Goal: Task Accomplishment & Management: Use online tool/utility

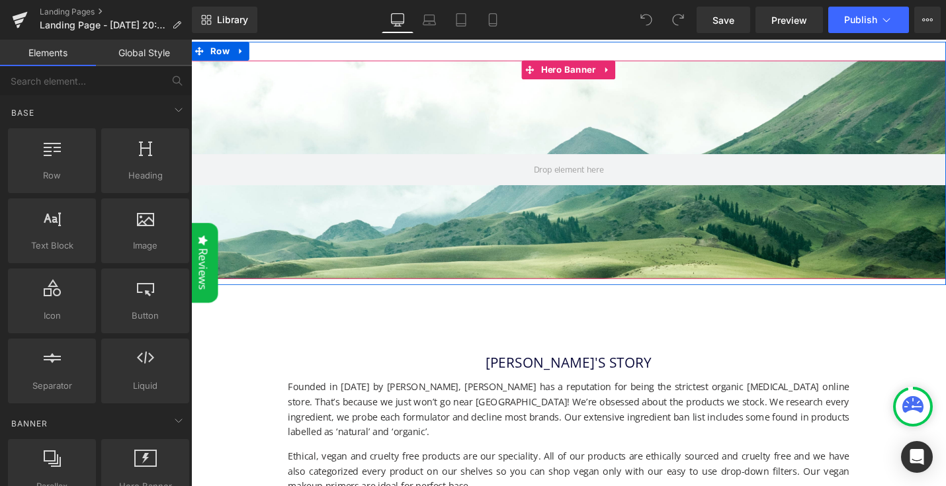
scroll to position [262, 0]
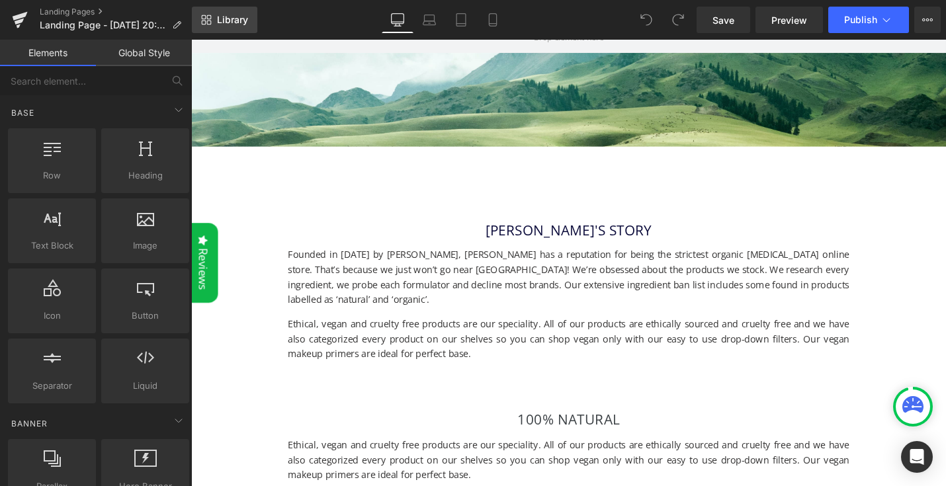
click at [212, 18] on link "Library" at bounding box center [225, 20] width 66 height 26
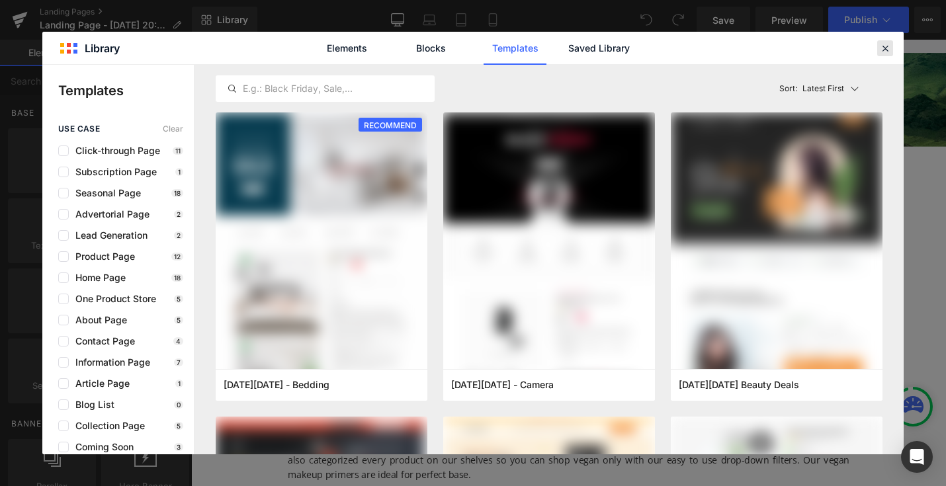
click at [886, 48] on icon at bounding box center [886, 48] width 12 height 12
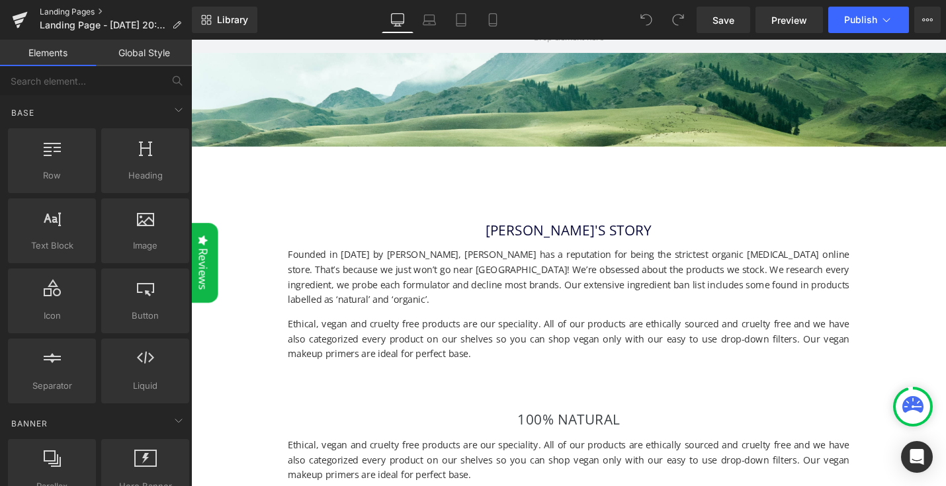
click at [72, 13] on link "Landing Pages" at bounding box center [116, 12] width 152 height 11
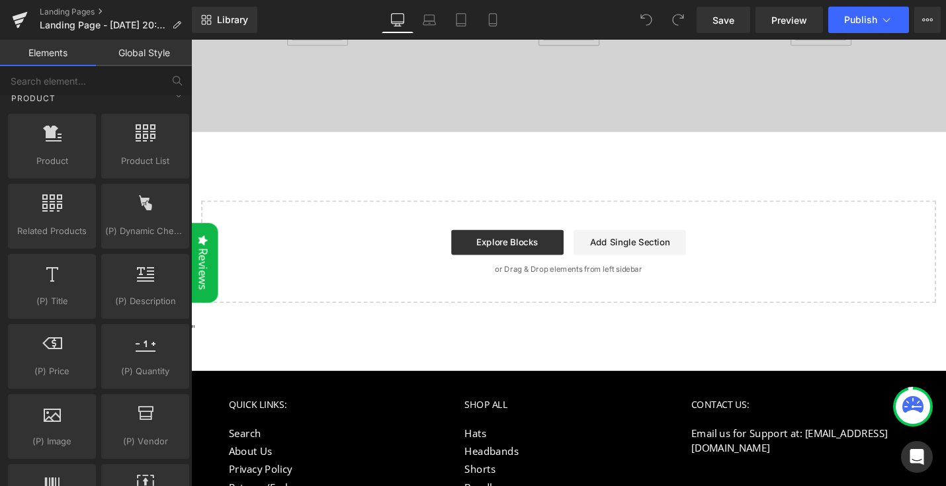
scroll to position [1128, 0]
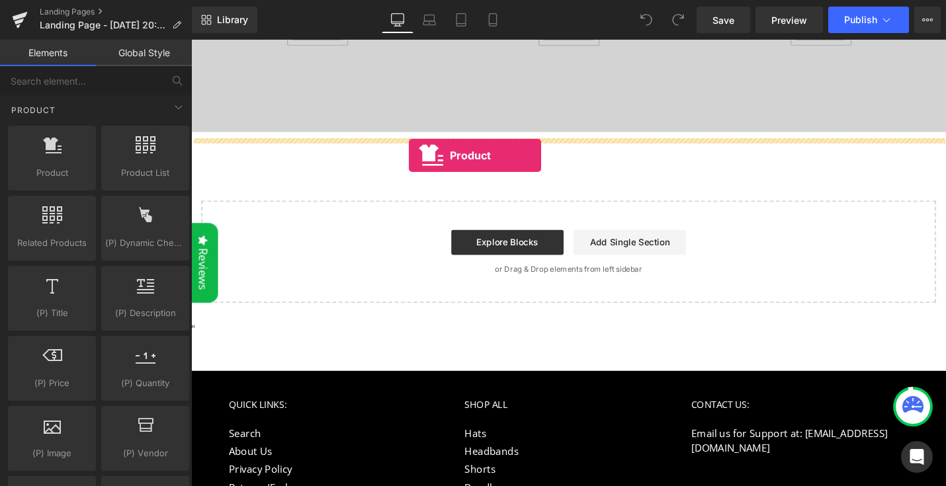
drag, startPoint x: 263, startPoint y: 207, endPoint x: 423, endPoint y: 163, distance: 165.6
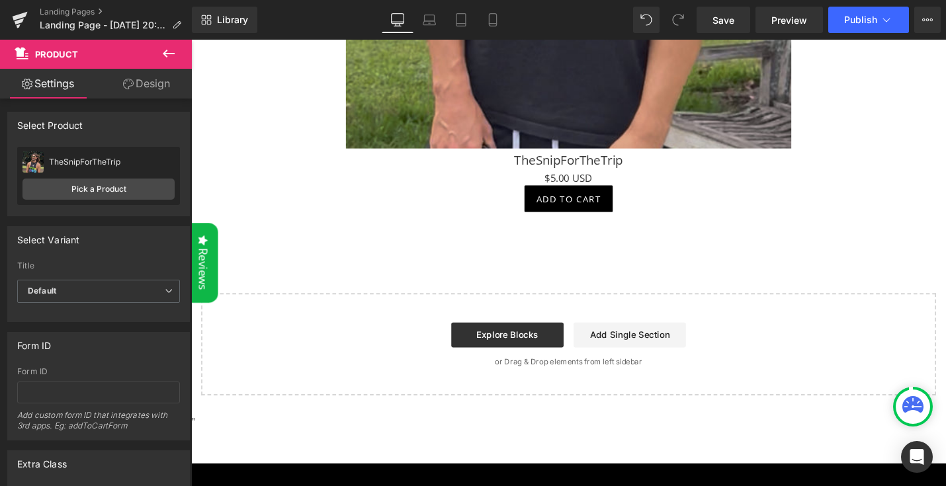
scroll to position [2834, 0]
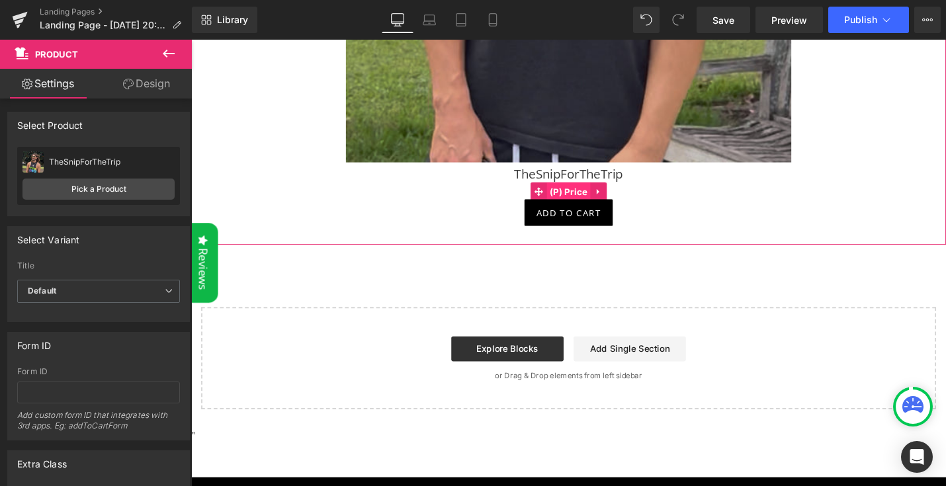
click at [588, 203] on span "(P) Price" at bounding box center [592, 201] width 46 height 20
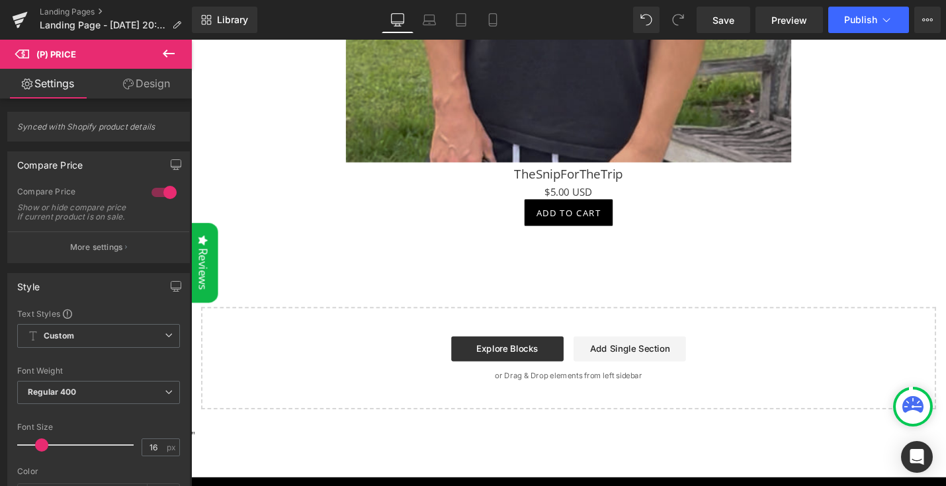
click at [173, 47] on icon at bounding box center [169, 54] width 16 height 16
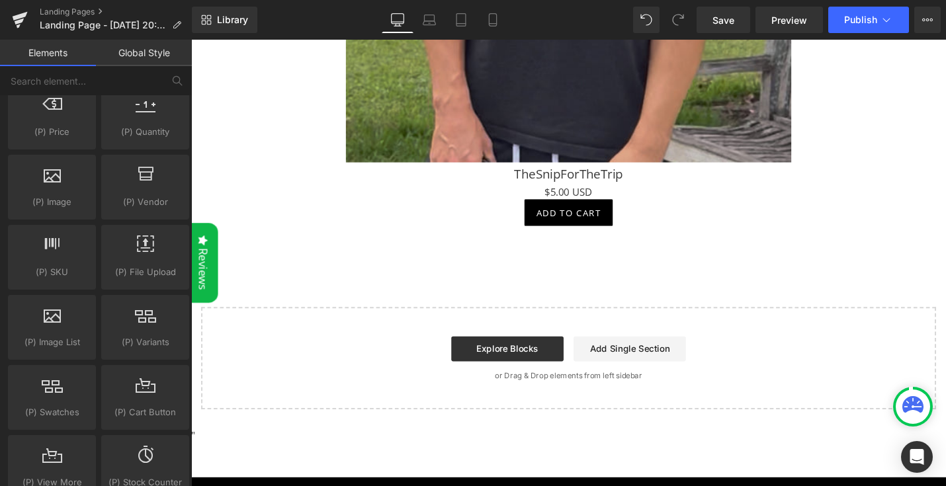
scroll to position [1385, 0]
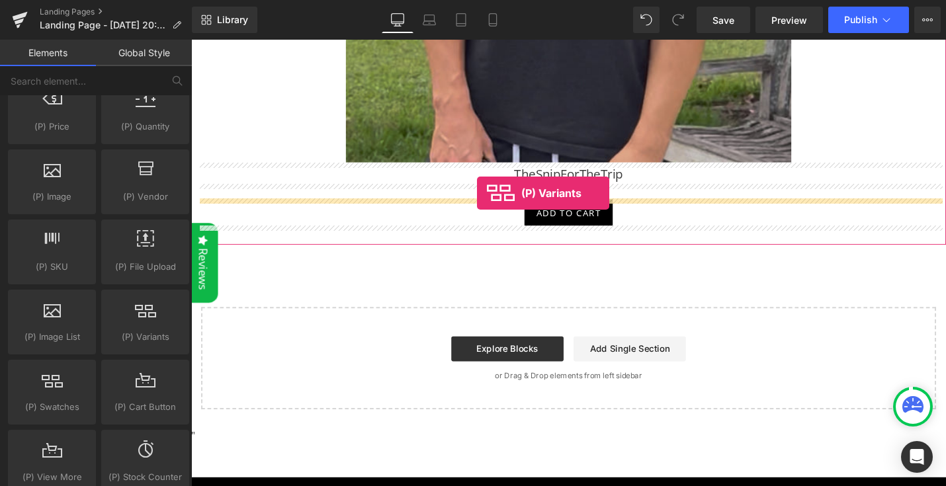
drag, startPoint x: 299, startPoint y: 367, endPoint x: 494, endPoint y: 203, distance: 255.5
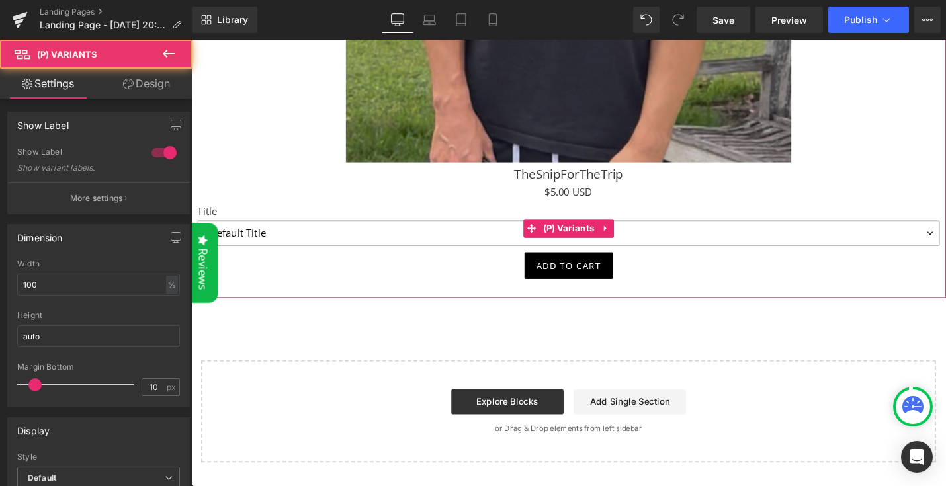
click at [676, 250] on select "Default Title" at bounding box center [592, 245] width 788 height 27
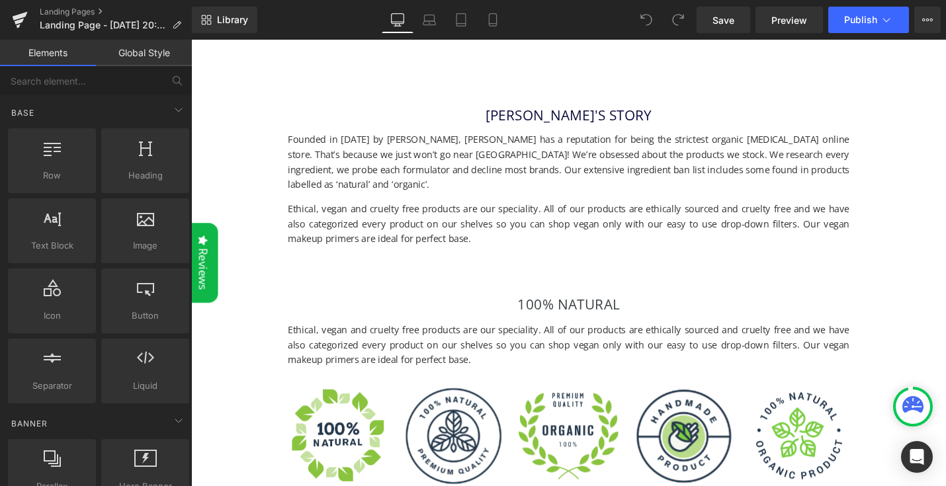
scroll to position [403, 0]
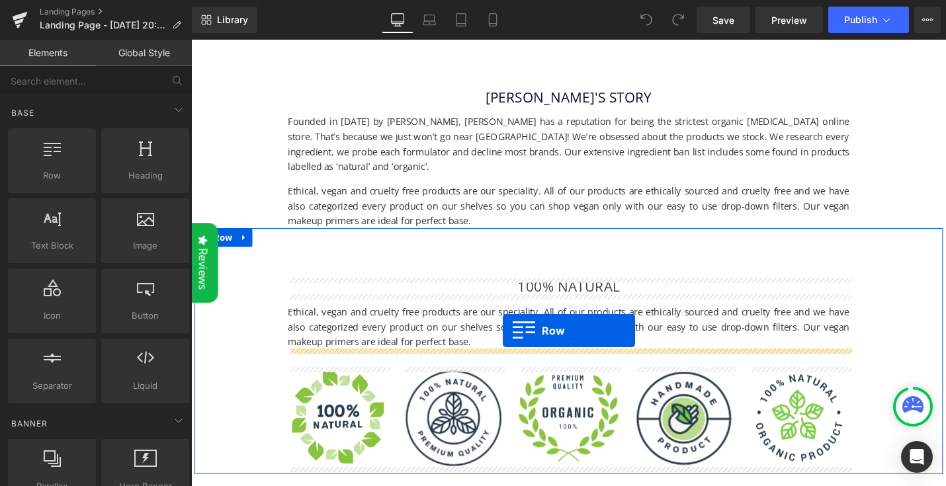
drag, startPoint x: 240, startPoint y: 207, endPoint x: 522, endPoint y: 348, distance: 315.5
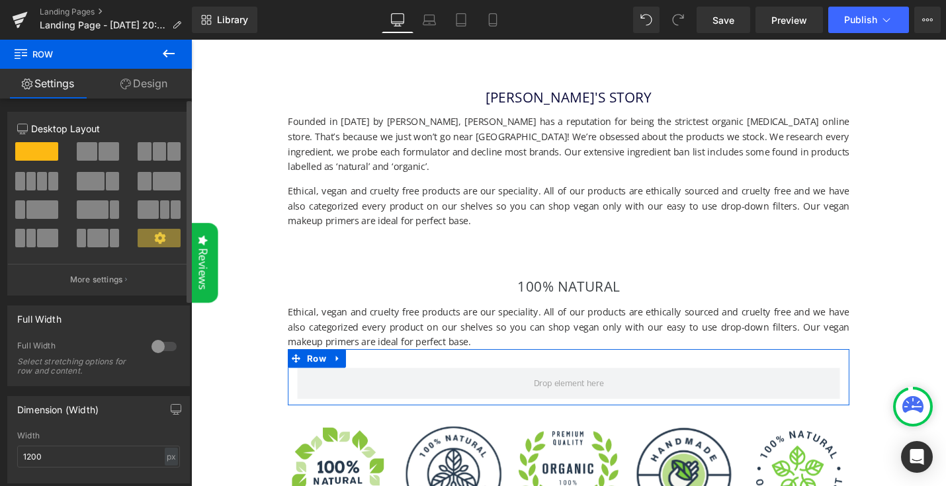
click at [154, 160] on span at bounding box center [159, 151] width 13 height 19
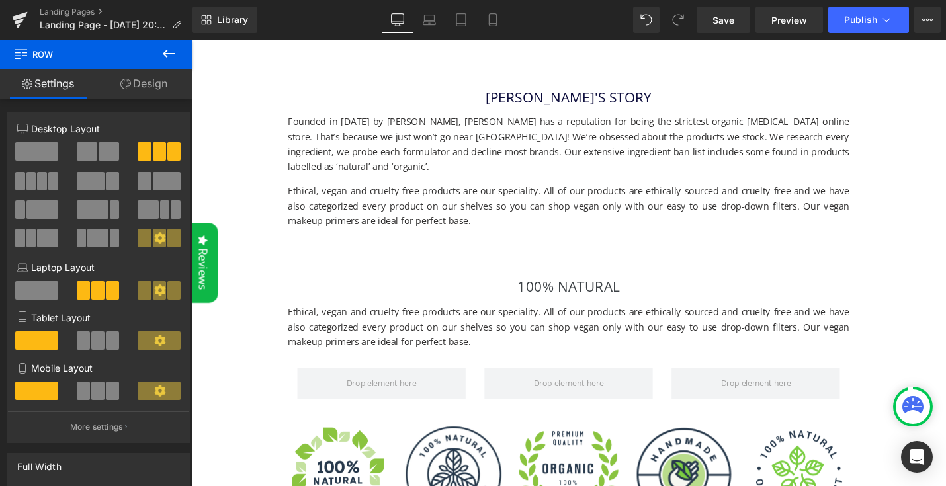
click at [170, 50] on icon at bounding box center [169, 54] width 16 height 16
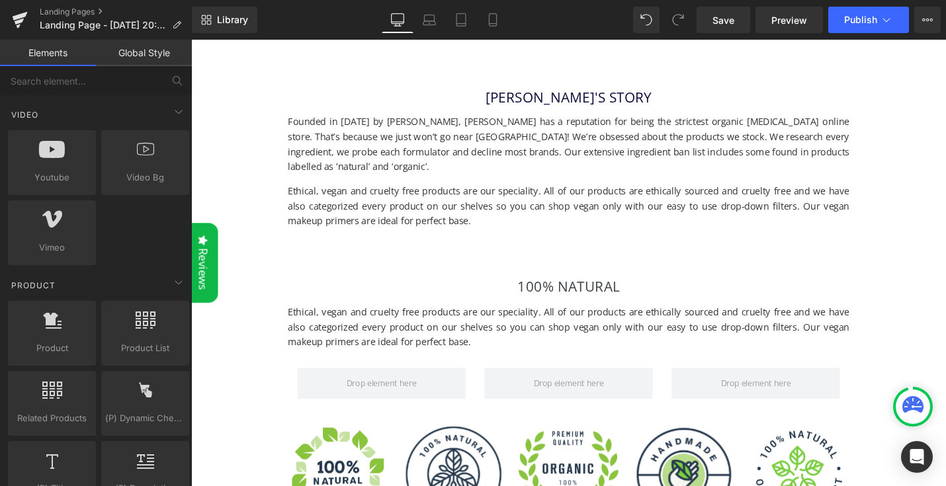
scroll to position [1021, 0]
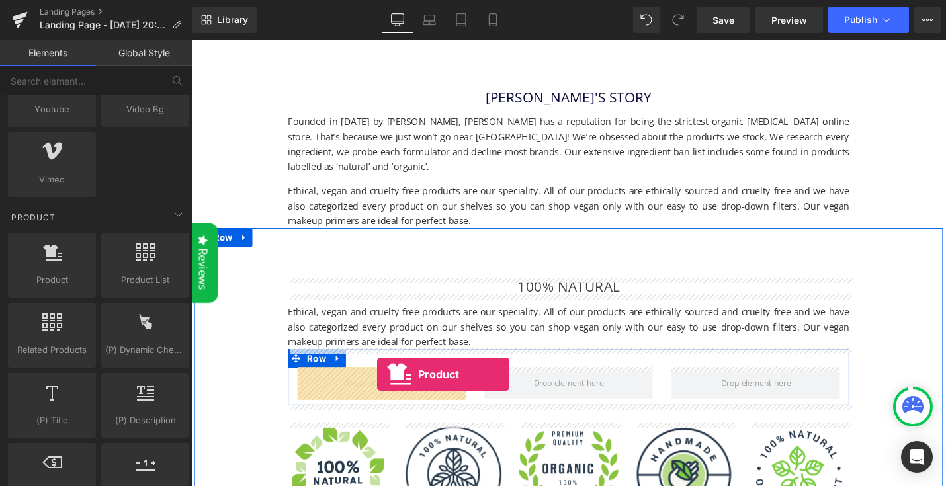
drag, startPoint x: 246, startPoint y: 314, endPoint x: 387, endPoint y: 394, distance: 162.1
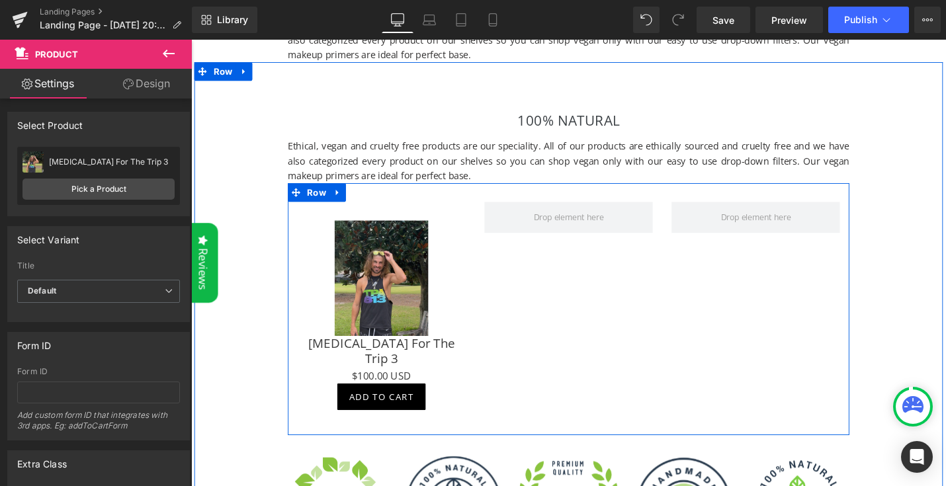
scroll to position [600, 0]
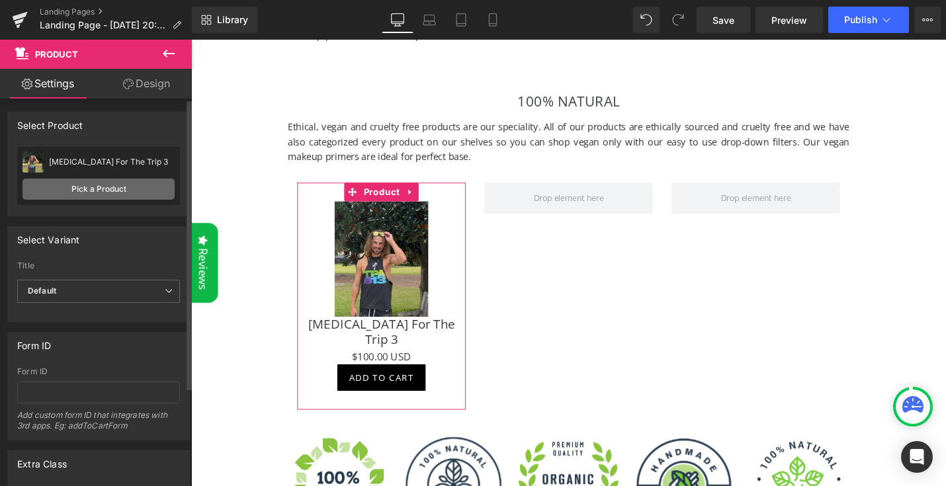
click at [94, 191] on link "Pick a Product" at bounding box center [99, 189] width 152 height 21
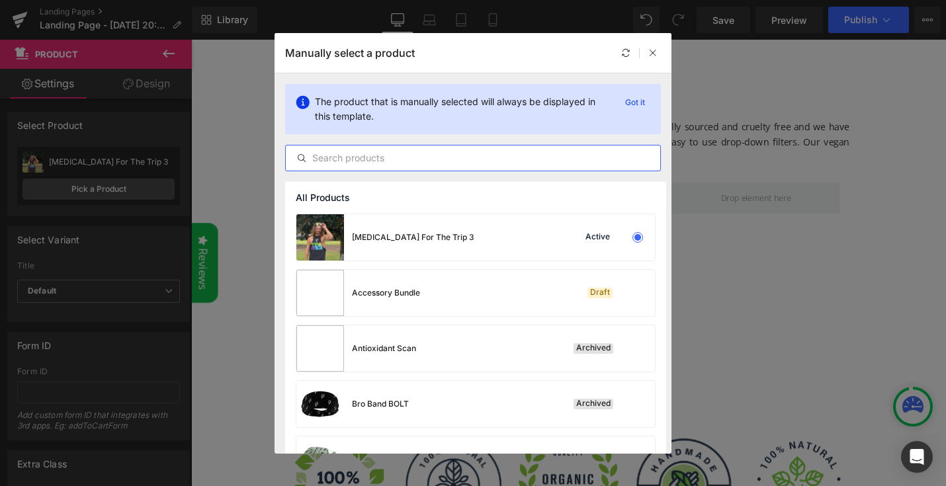
click at [369, 155] on input "text" at bounding box center [473, 158] width 375 height 16
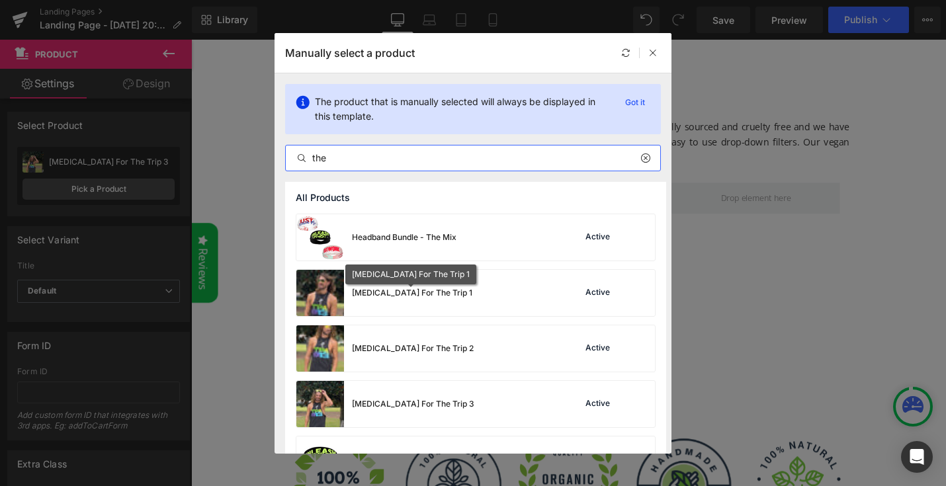
type input "the"
click at [413, 287] on div "[MEDICAL_DATA] For The Trip 1" at bounding box center [412, 293] width 120 height 12
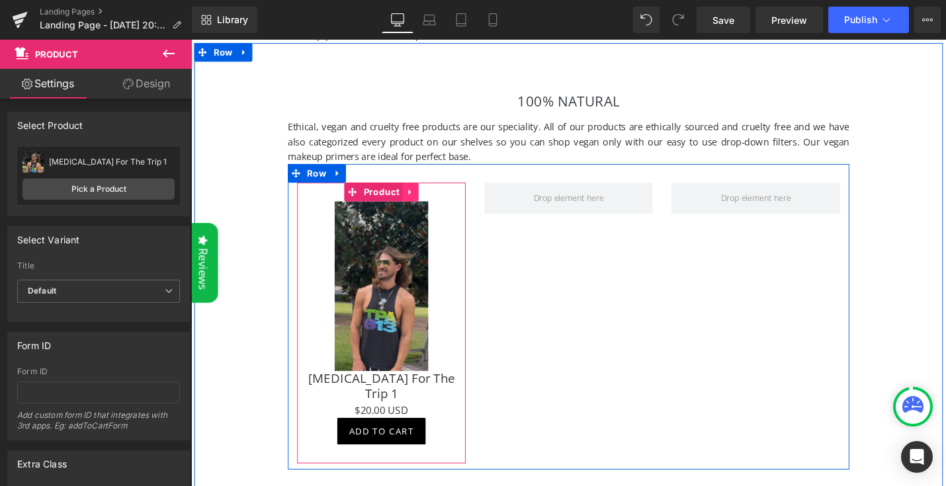
click at [427, 202] on icon at bounding box center [424, 201] width 9 height 10
click at [412, 201] on icon at bounding box center [415, 201] width 9 height 9
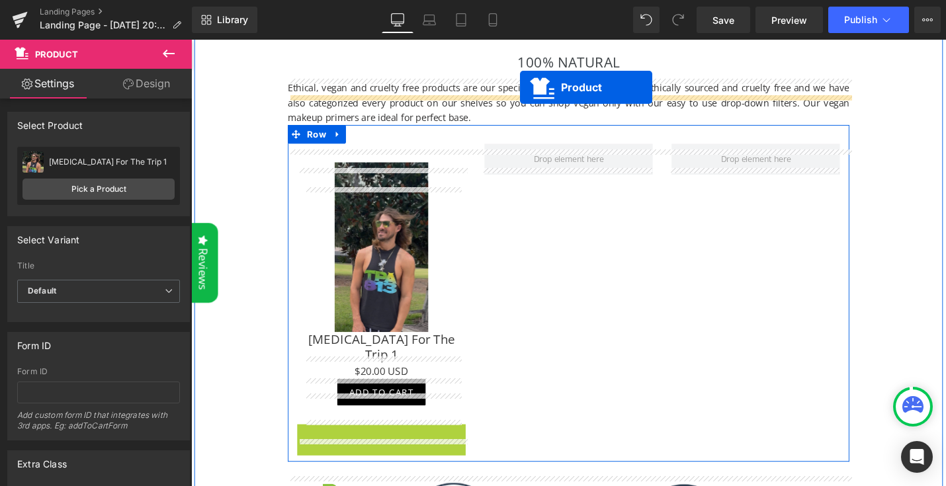
scroll to position [561, 0]
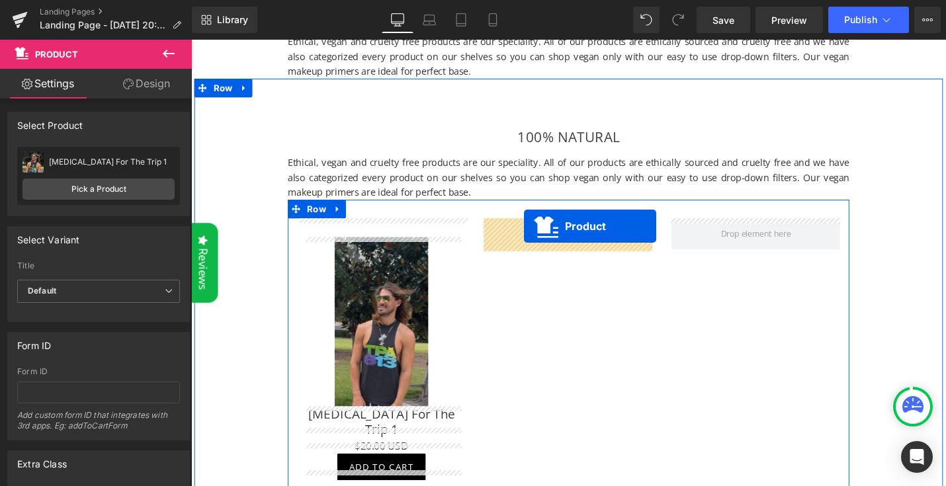
drag, startPoint x: 390, startPoint y: 102, endPoint x: 544, endPoint y: 236, distance: 204.1
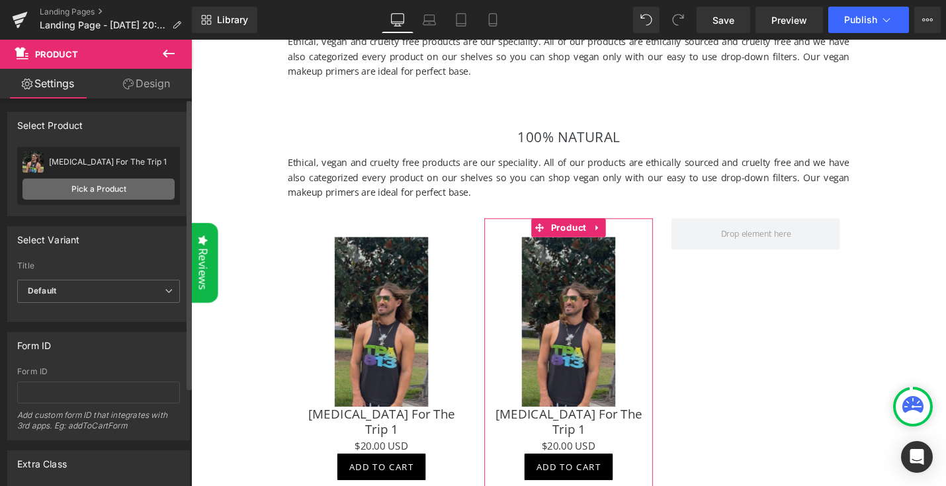
click at [94, 192] on link "Pick a Product" at bounding box center [99, 189] width 152 height 21
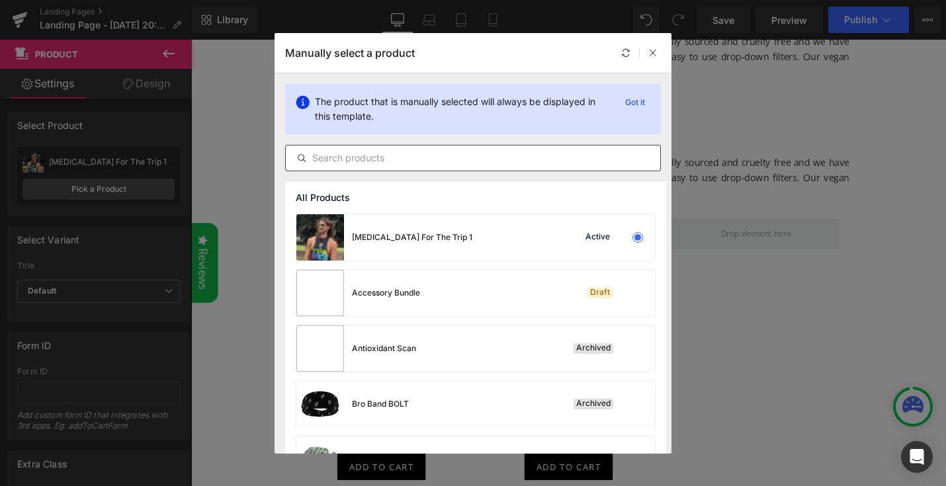
click at [404, 159] on input "text" at bounding box center [473, 158] width 375 height 16
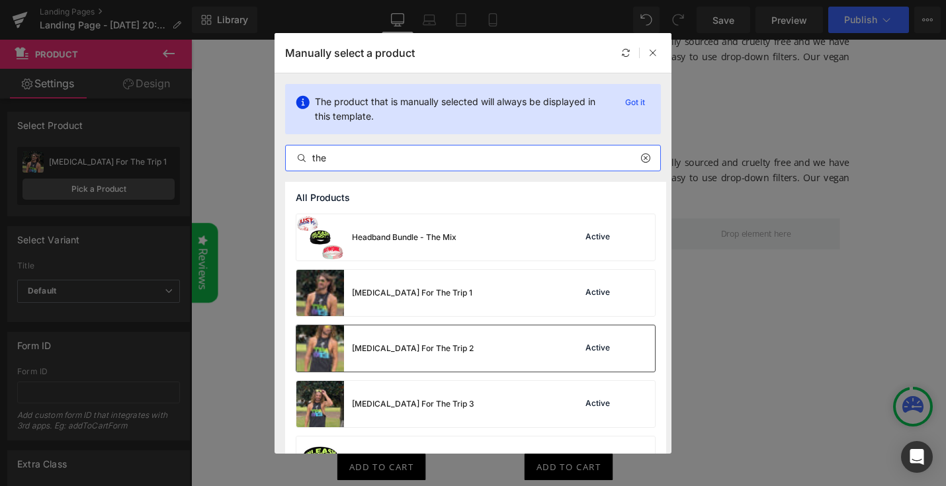
type input "the"
click at [392, 347] on div "[MEDICAL_DATA] For The Trip 2" at bounding box center [413, 349] width 122 height 12
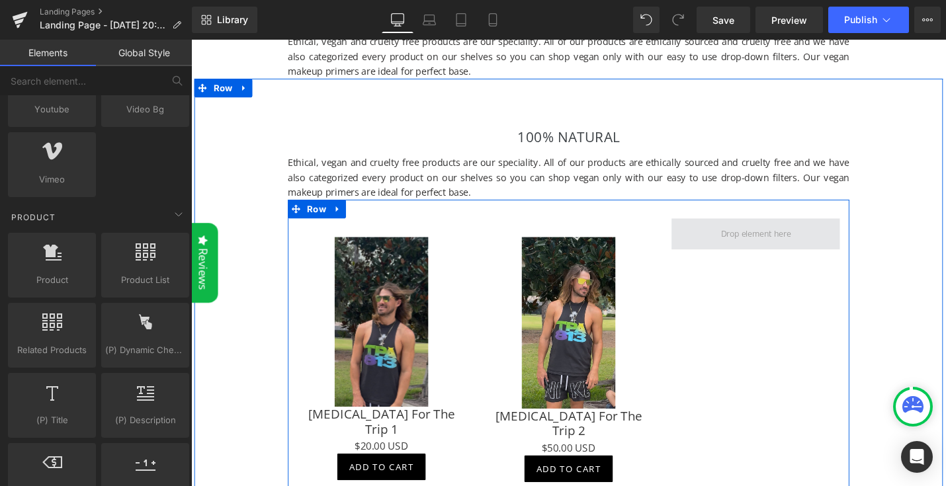
click at [793, 240] on span at bounding box center [790, 246] width 83 height 20
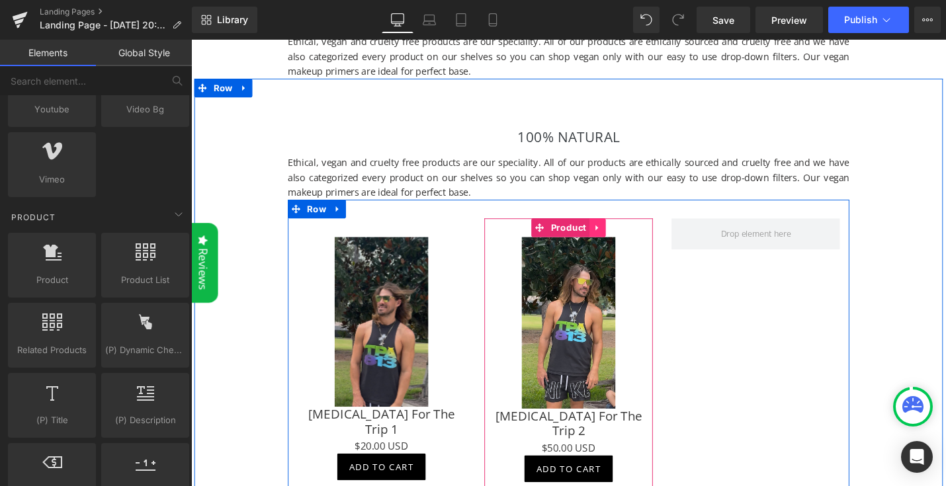
click at [625, 240] on icon at bounding box center [622, 239] width 9 height 10
click at [612, 241] on icon at bounding box center [614, 239] width 9 height 9
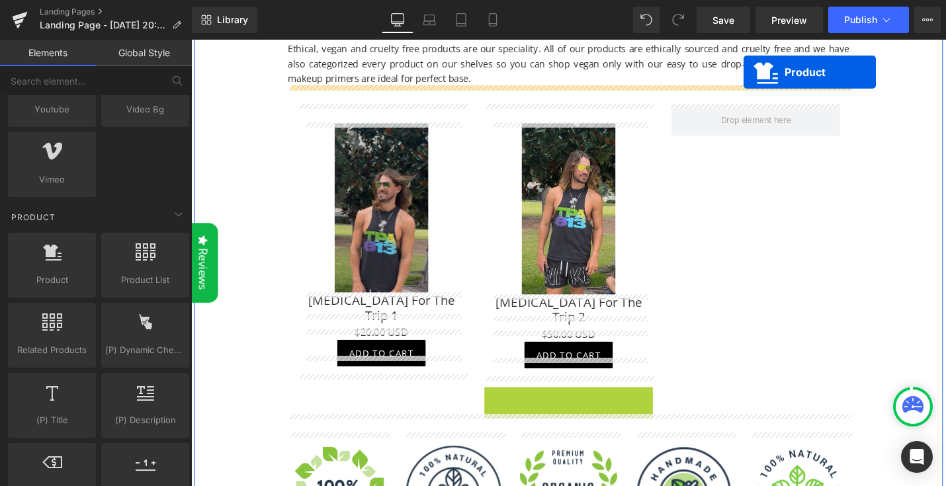
scroll to position [616, 0]
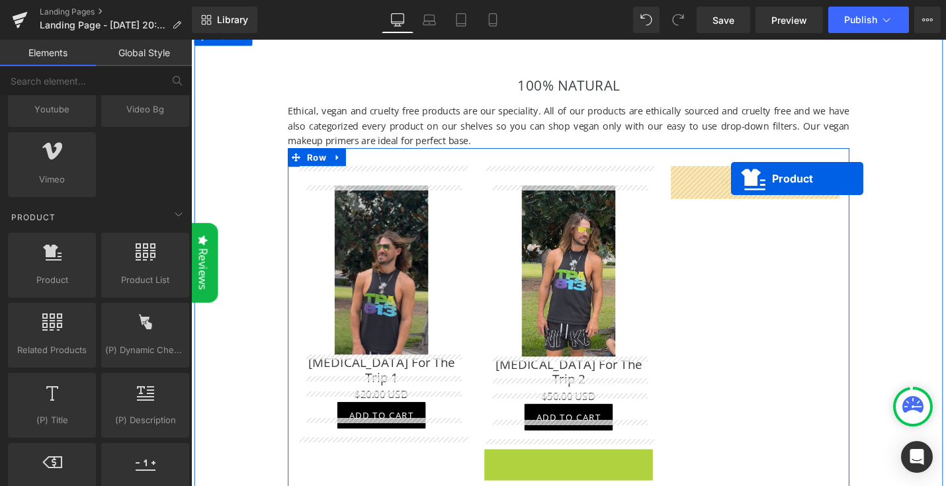
drag, startPoint x: 593, startPoint y: 104, endPoint x: 764, endPoint y: 188, distance: 190.3
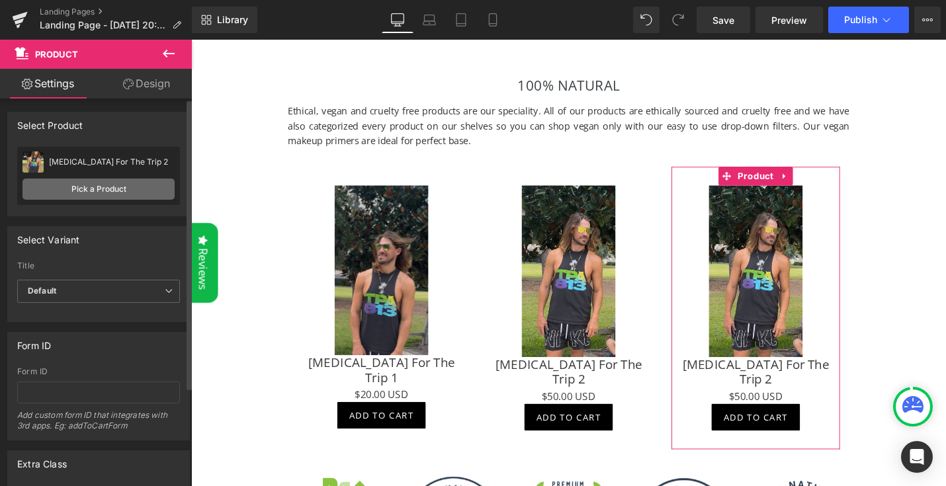
click at [89, 199] on link "Pick a Product" at bounding box center [99, 189] width 152 height 21
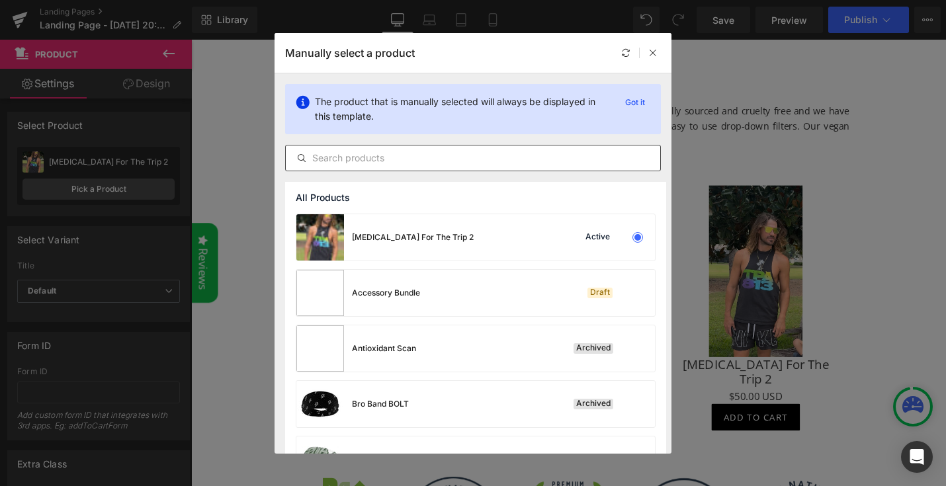
click at [325, 161] on input "text" at bounding box center [473, 158] width 375 height 16
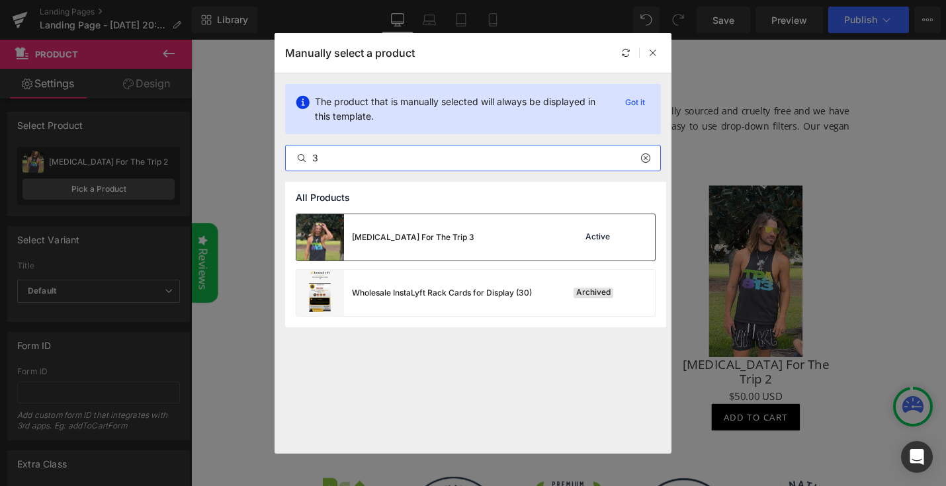
type input "3"
click at [444, 224] on div "[MEDICAL_DATA] For The Trip 3 Active" at bounding box center [476, 237] width 359 height 46
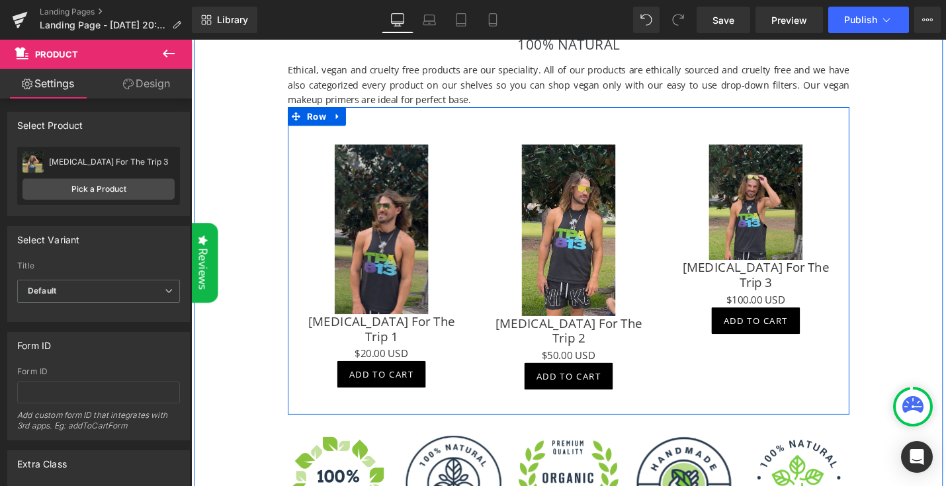
scroll to position [665, 0]
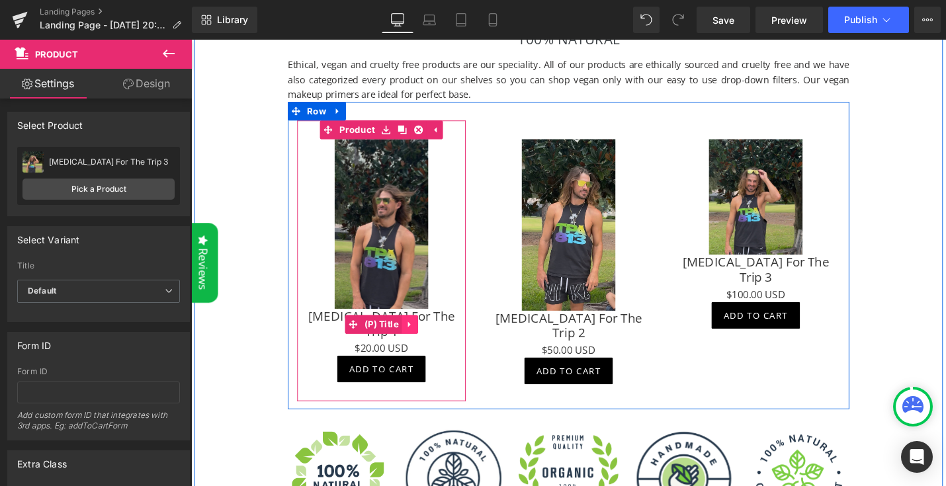
click at [428, 339] on link at bounding box center [422, 342] width 17 height 20
click at [435, 338] on icon at bounding box center [431, 342] width 9 height 9
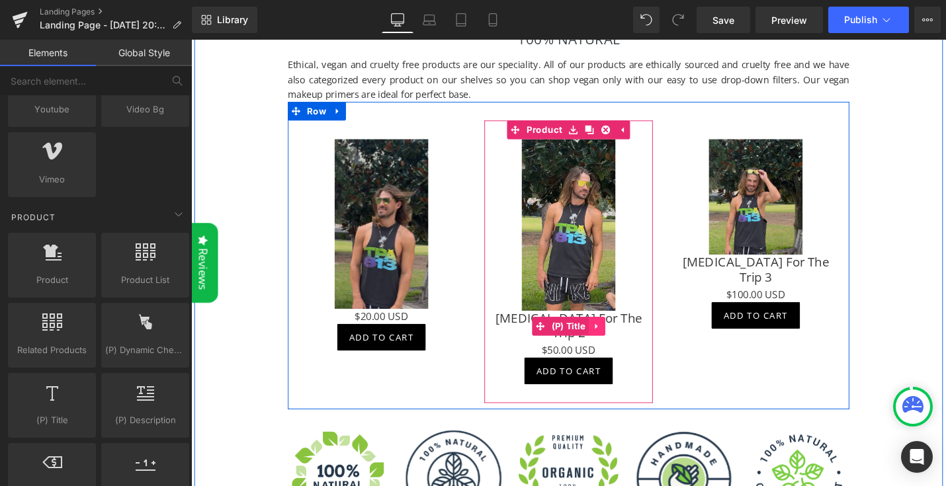
click at [620, 342] on icon at bounding box center [621, 345] width 3 height 6
click at [628, 340] on icon at bounding box center [629, 344] width 9 height 9
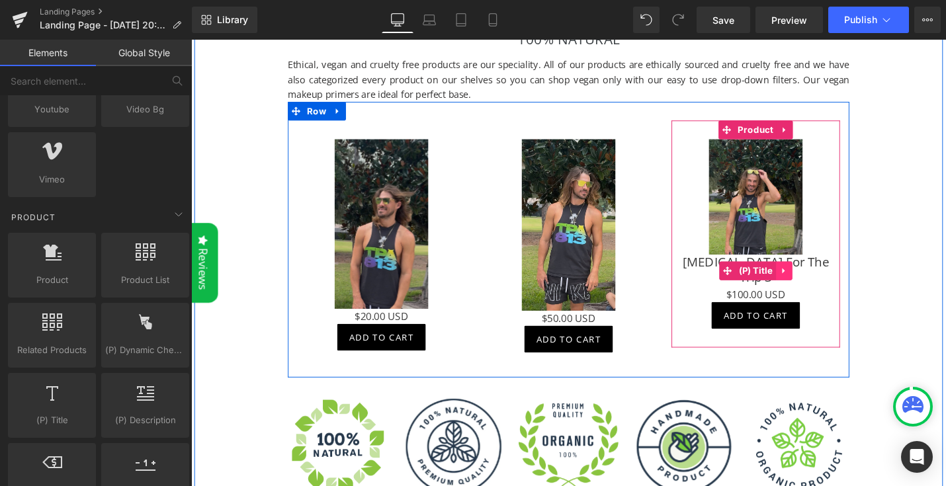
click at [819, 283] on icon at bounding box center [819, 286] width 3 height 6
click at [827, 283] on icon at bounding box center [828, 285] width 9 height 9
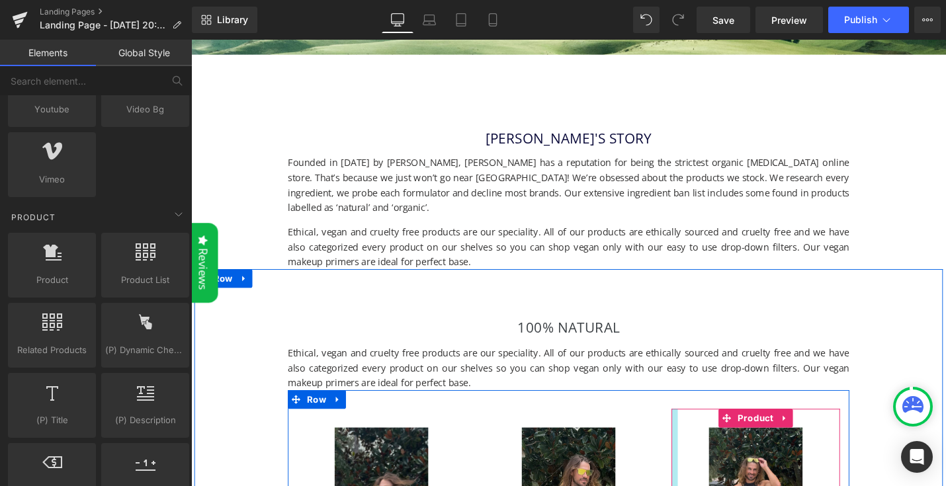
scroll to position [348, 0]
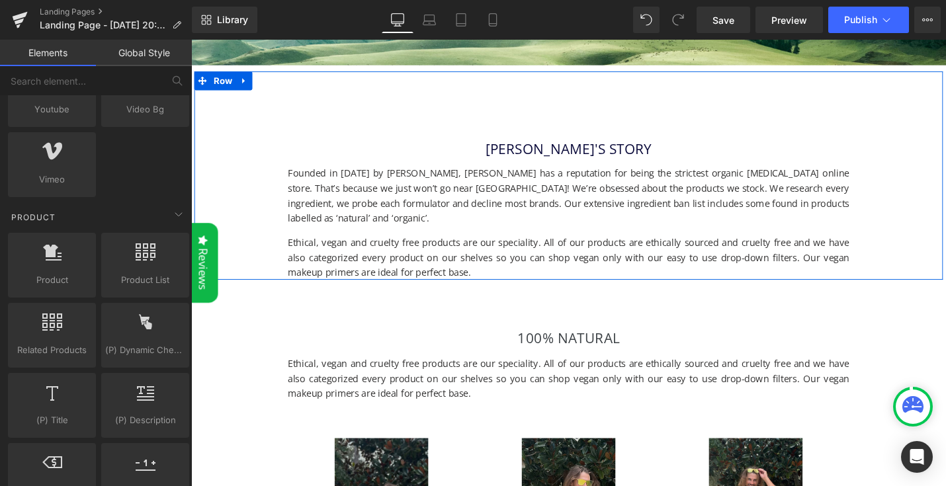
click at [417, 216] on p "Founded in [DATE] by [PERSON_NAME], [PERSON_NAME] has a reputation for being th…" at bounding box center [592, 205] width 596 height 64
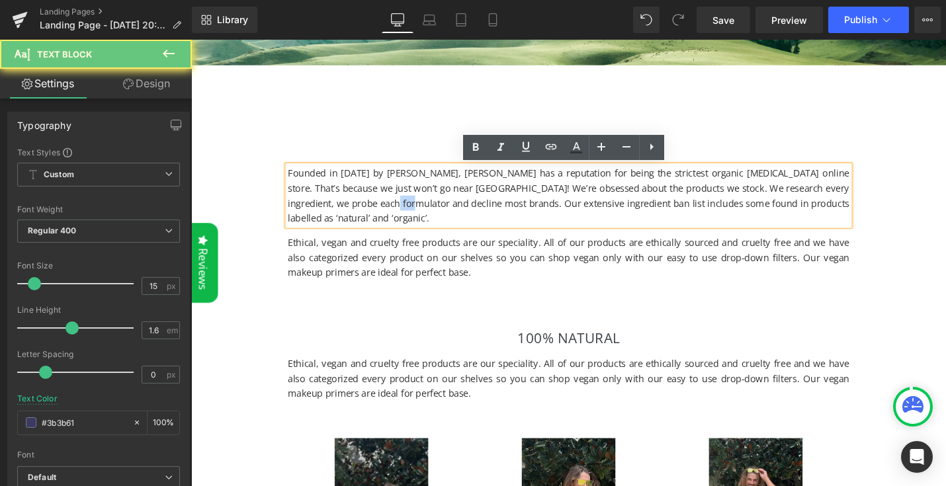
click at [417, 216] on p "Founded in [DATE] by [PERSON_NAME], [PERSON_NAME] has a reputation for being th…" at bounding box center [592, 205] width 596 height 64
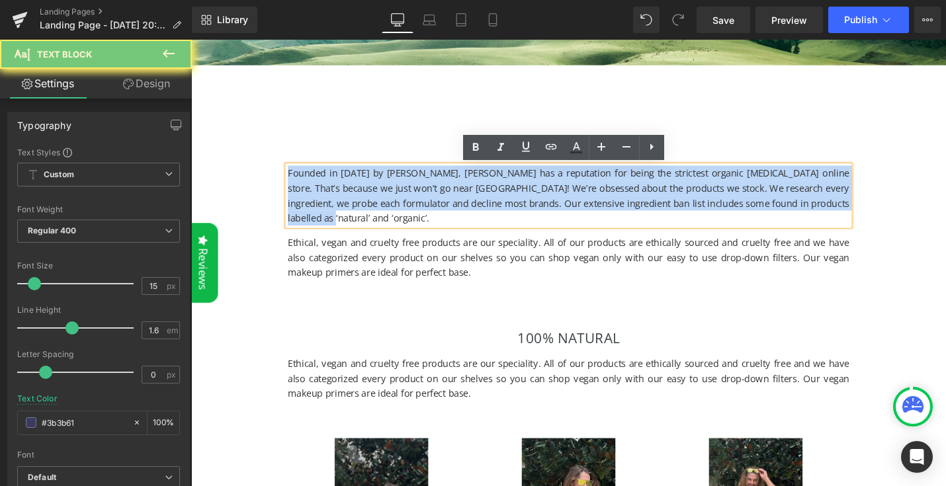
click at [417, 216] on p "Founded in [DATE] by [PERSON_NAME], [PERSON_NAME] has a reputation for being th…" at bounding box center [592, 205] width 596 height 64
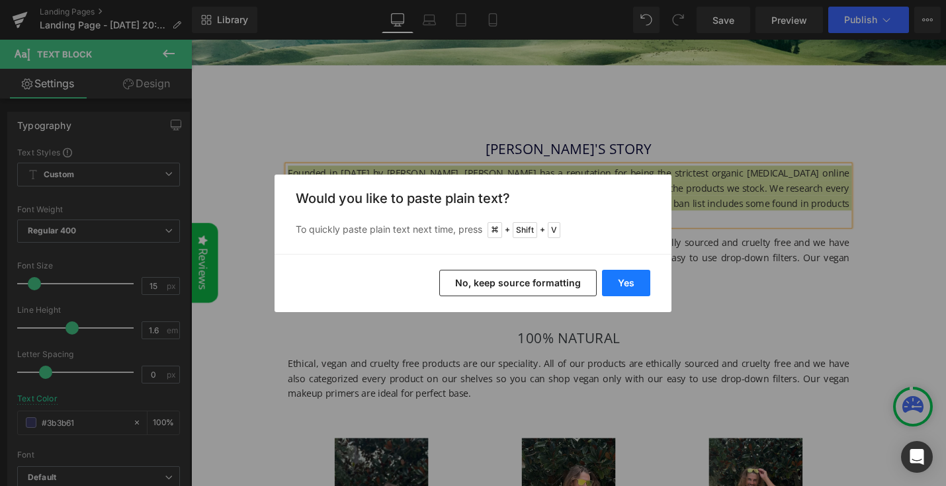
click at [638, 278] on button "Yes" at bounding box center [626, 283] width 48 height 26
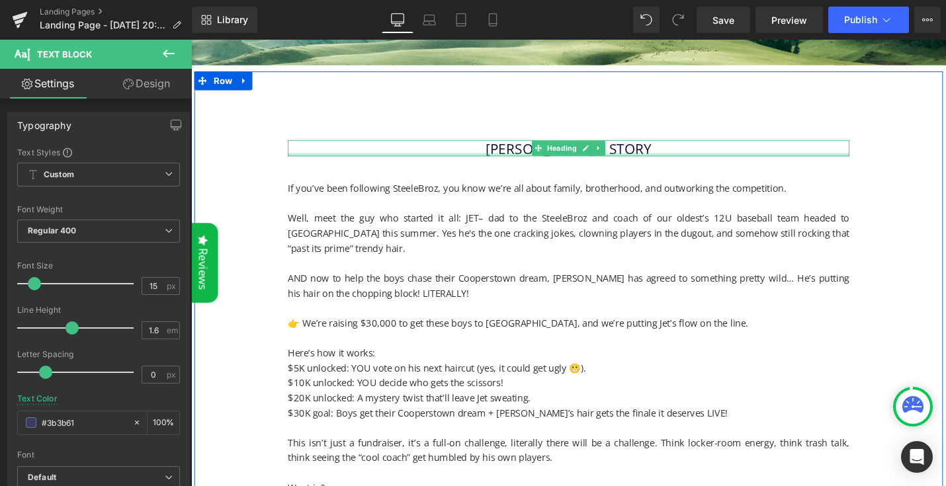
click at [637, 160] on div at bounding box center [592, 161] width 596 height 3
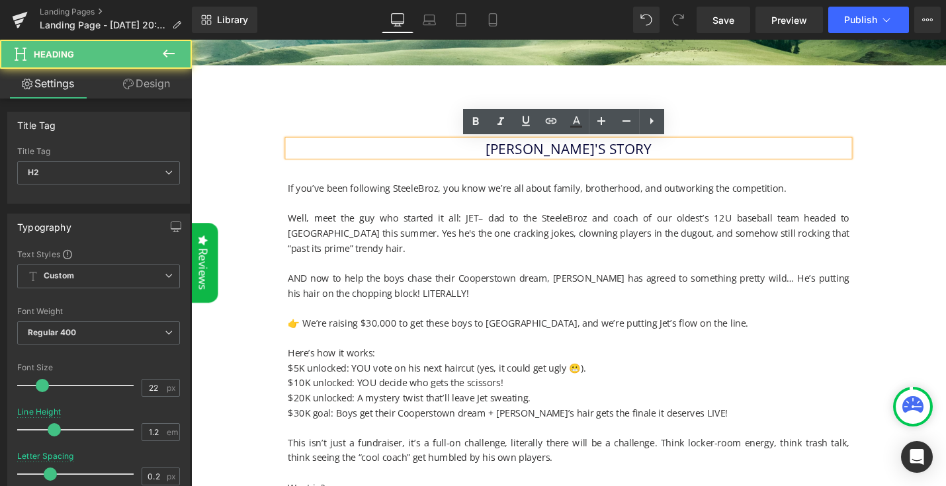
click at [643, 158] on font "[PERSON_NAME]'S STORY" at bounding box center [592, 155] width 176 height 20
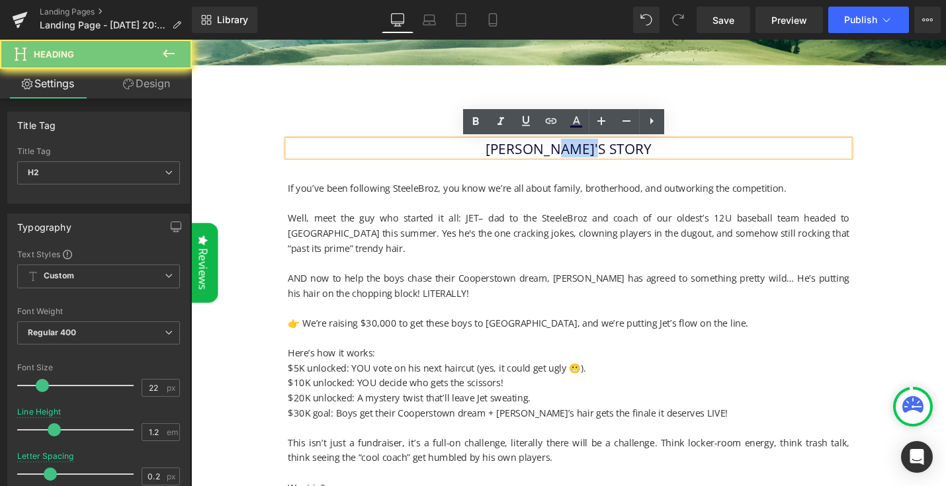
click at [643, 158] on font "[PERSON_NAME]'S STORY" at bounding box center [592, 155] width 176 height 20
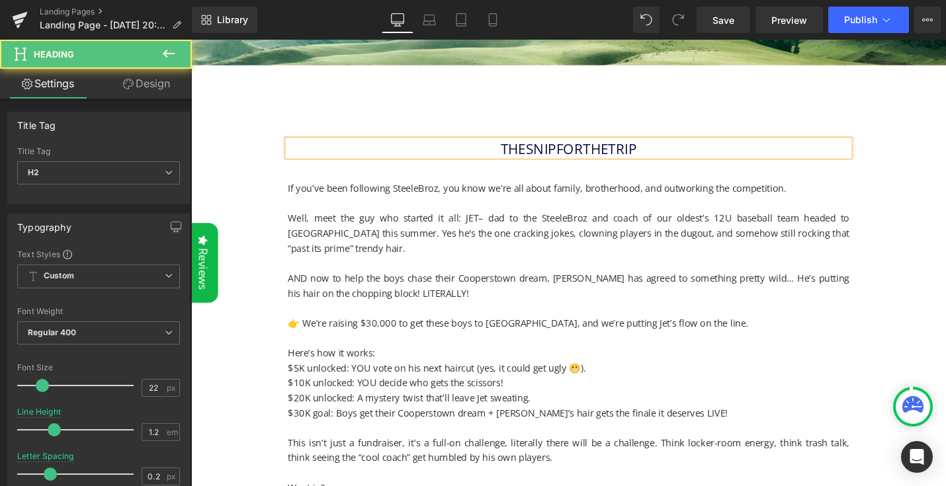
click at [635, 158] on font "TheSnipForTheTrip" at bounding box center [592, 155] width 144 height 20
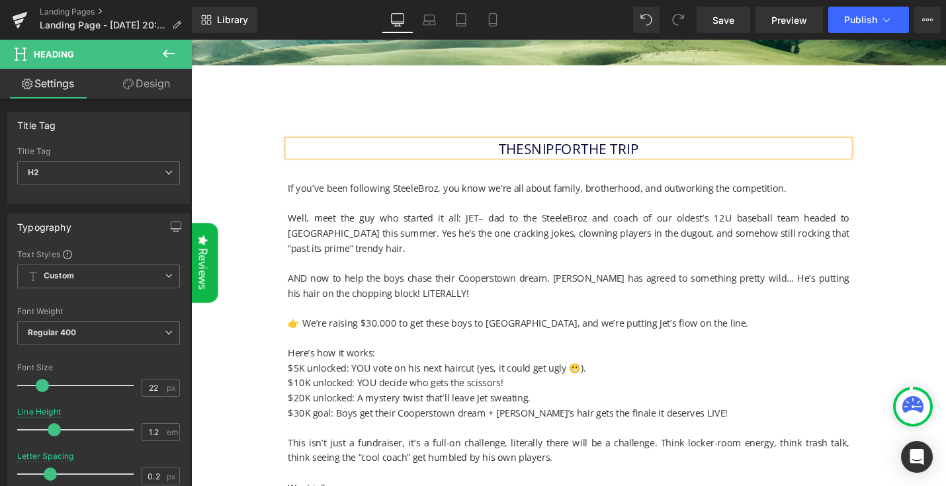
click at [607, 154] on font "TheSnipForThe Trip" at bounding box center [592, 155] width 149 height 20
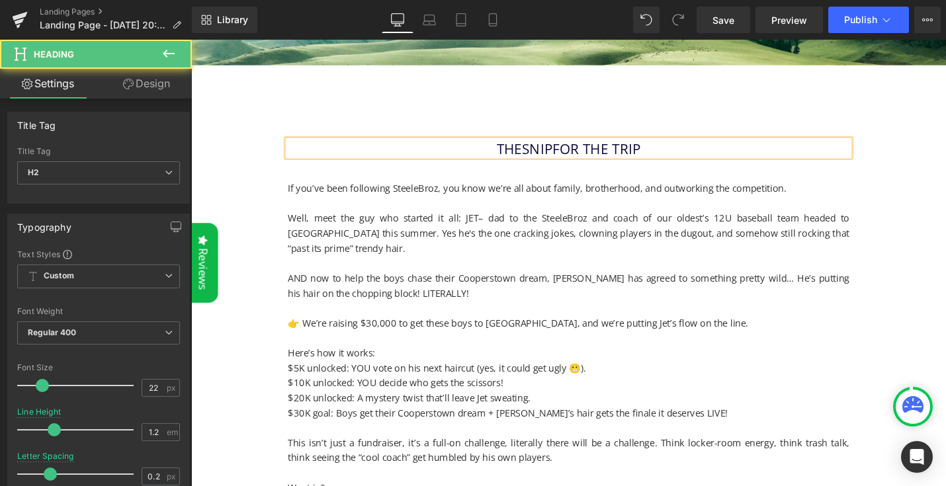
click at [576, 156] on font "TheSnipFor The Trip" at bounding box center [592, 155] width 153 height 20
click at [540, 156] on font "TheSnip For The Trip" at bounding box center [592, 155] width 157 height 20
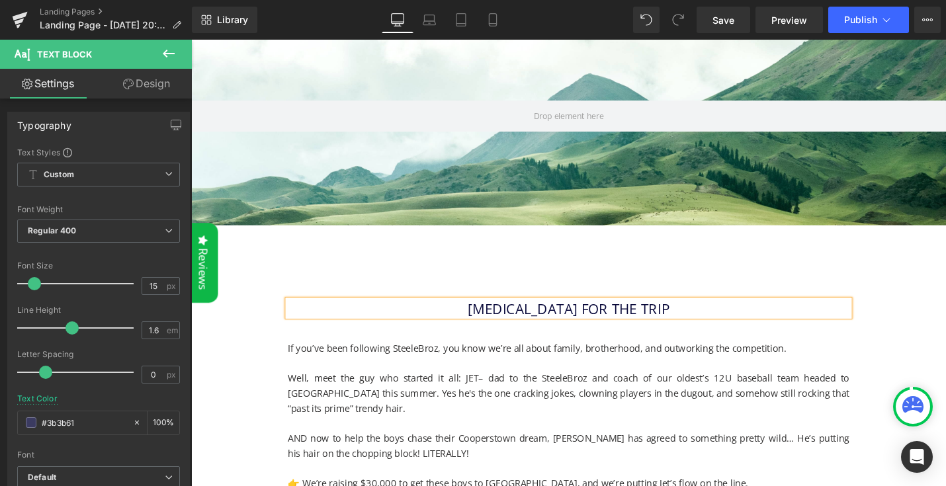
scroll to position [175, 0]
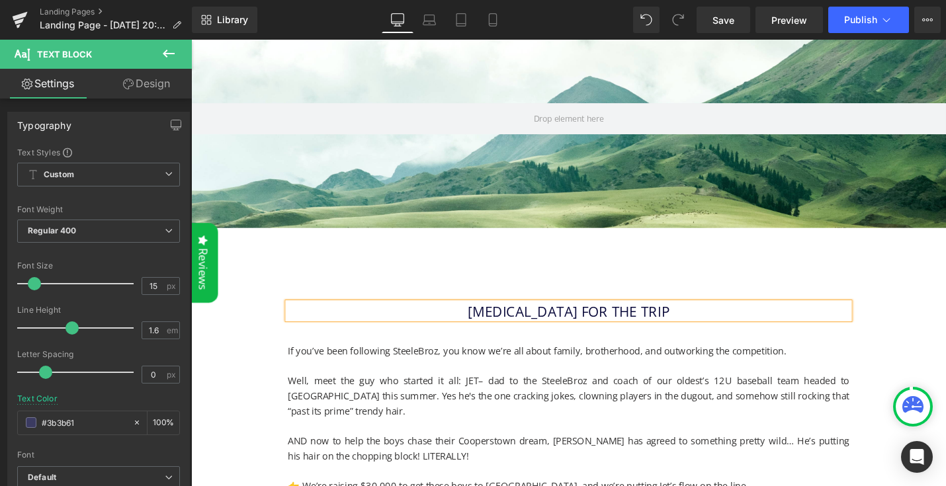
drag, startPoint x: 373, startPoint y: 420, endPoint x: 294, endPoint y: 369, distance: 93.8
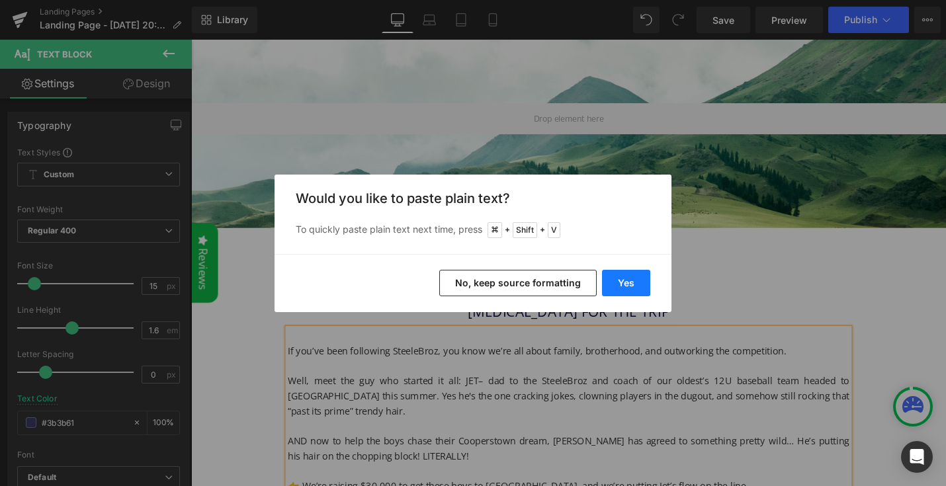
click at [631, 289] on button "Yes" at bounding box center [626, 283] width 48 height 26
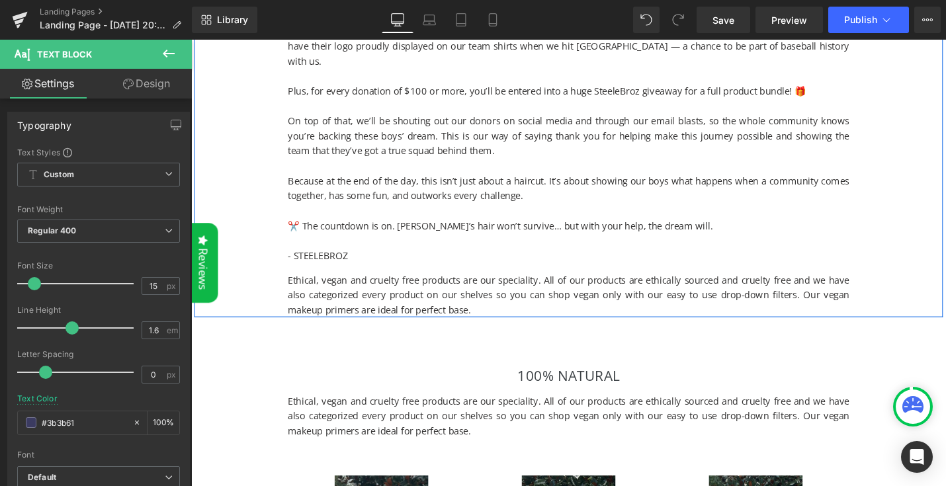
scroll to position [997, 0]
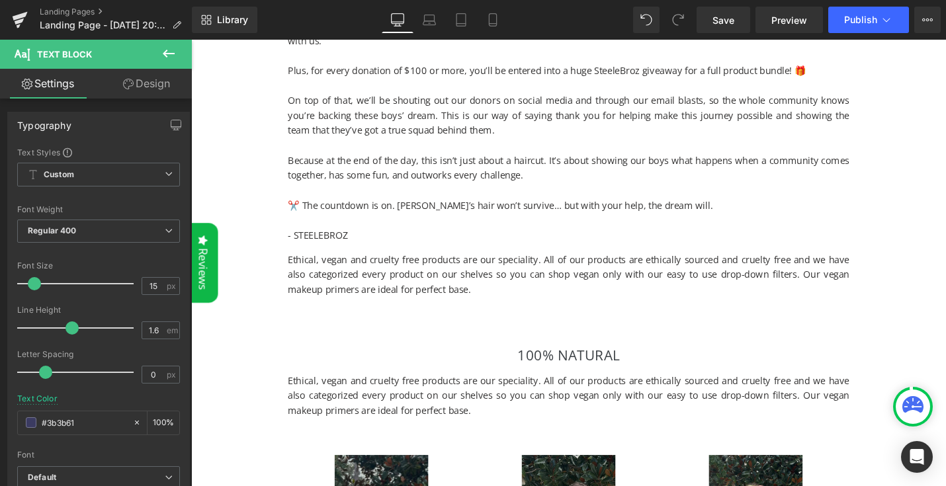
click at [458, 280] on p "Ethical, vegan and cruelty free products are our speciality. All of our product…" at bounding box center [592, 289] width 596 height 48
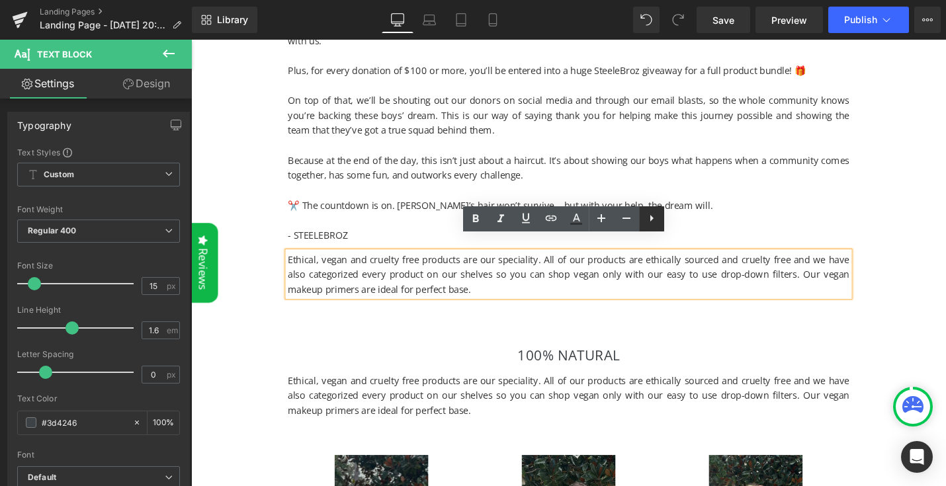
click at [655, 224] on icon at bounding box center [652, 218] width 16 height 16
click at [731, 283] on p "Ethical, vegan and cruelty free products are our speciality. All of our product…" at bounding box center [592, 289] width 596 height 48
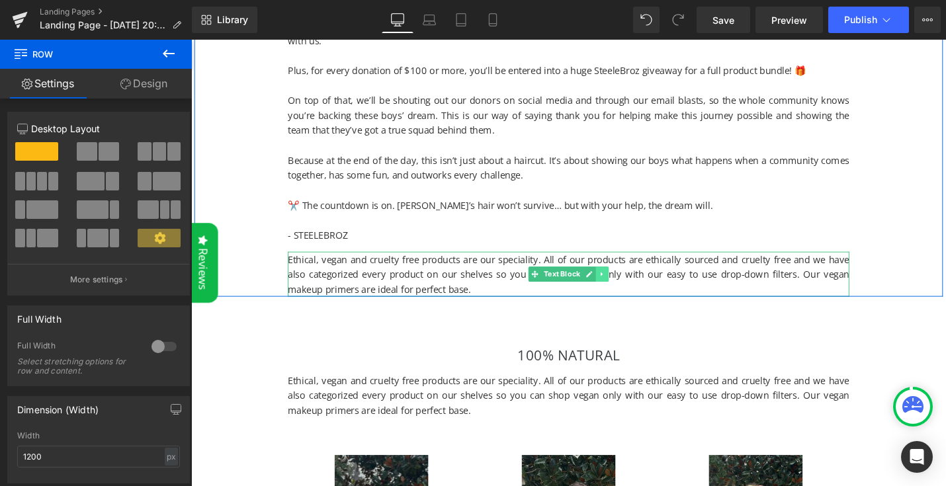
click at [625, 285] on icon at bounding box center [626, 289] width 7 height 8
click at [637, 285] on icon at bounding box center [634, 288] width 7 height 7
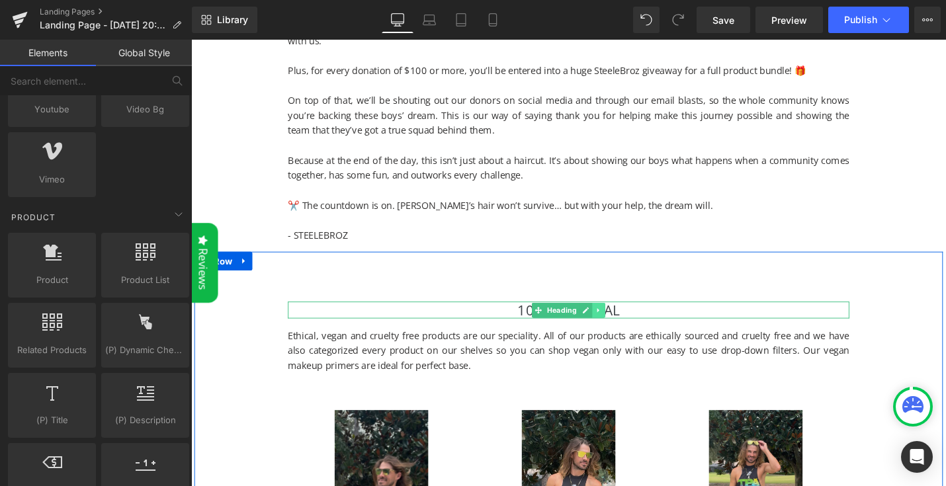
click at [626, 323] on icon at bounding box center [623, 327] width 7 height 8
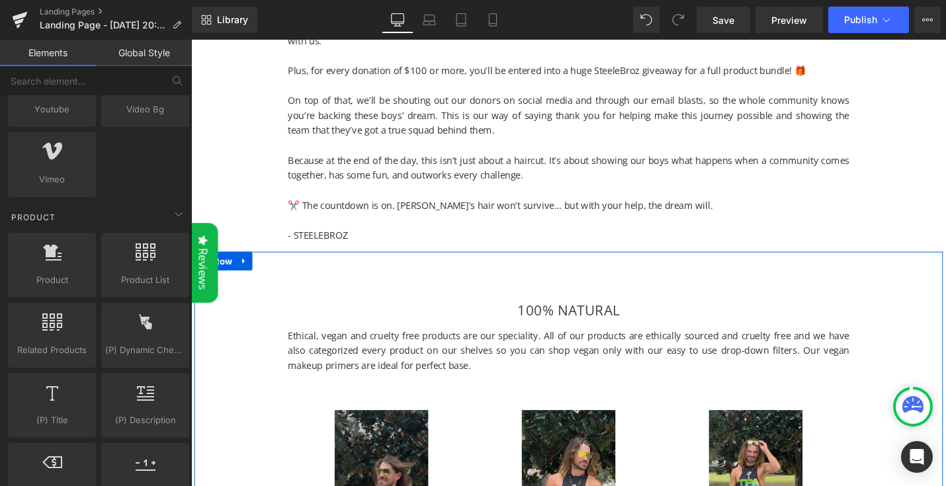
click at [614, 345] on p "Ethical, vegan and cruelty free products are our speciality. All of our product…" at bounding box center [592, 369] width 596 height 48
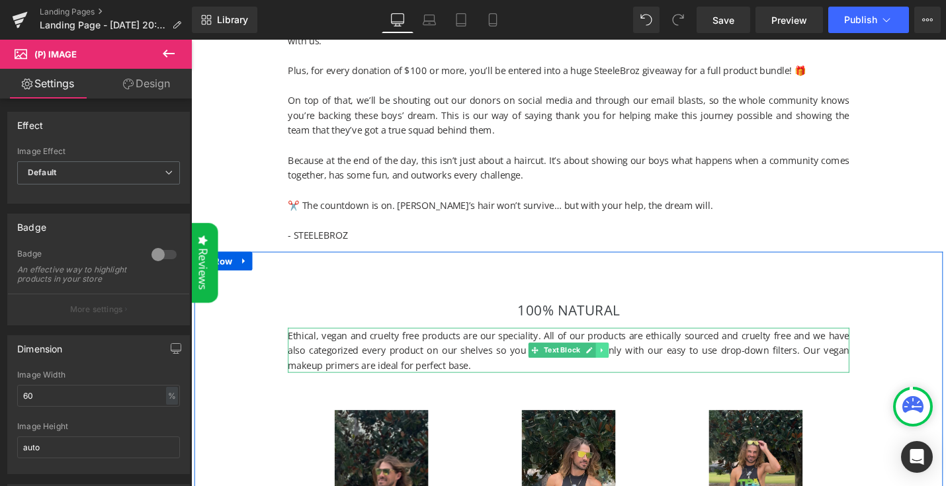
click at [626, 367] on icon at bounding box center [626, 369] width 2 height 5
click at [631, 365] on icon at bounding box center [634, 368] width 7 height 7
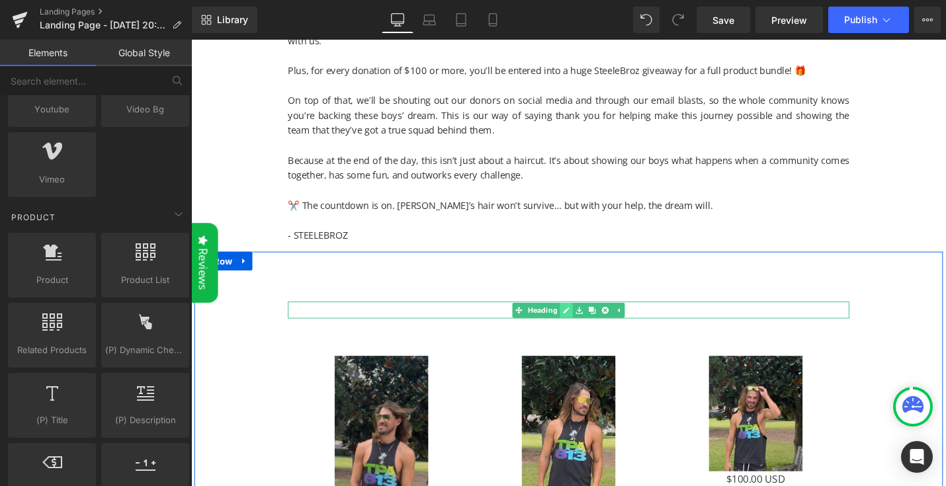
click at [589, 323] on icon at bounding box center [589, 327] width 7 height 8
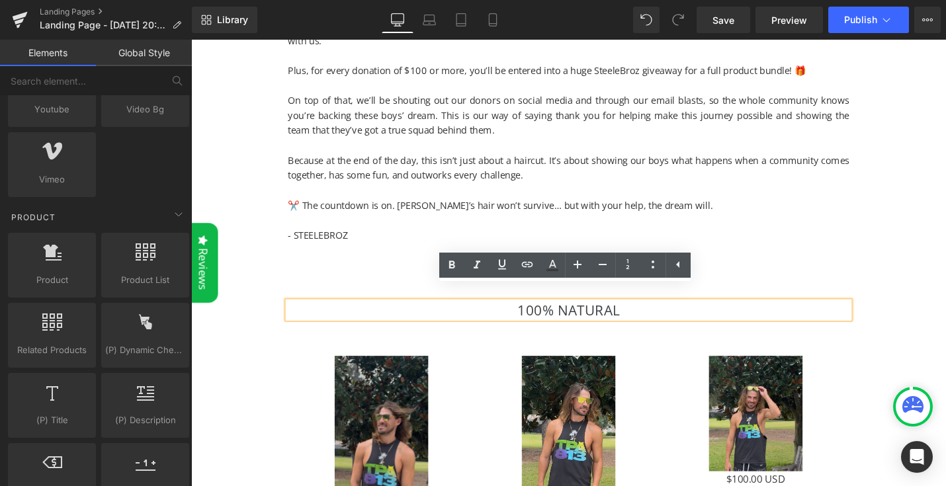
click at [574, 318] on h2 "100% NATURAL" at bounding box center [592, 326] width 596 height 17
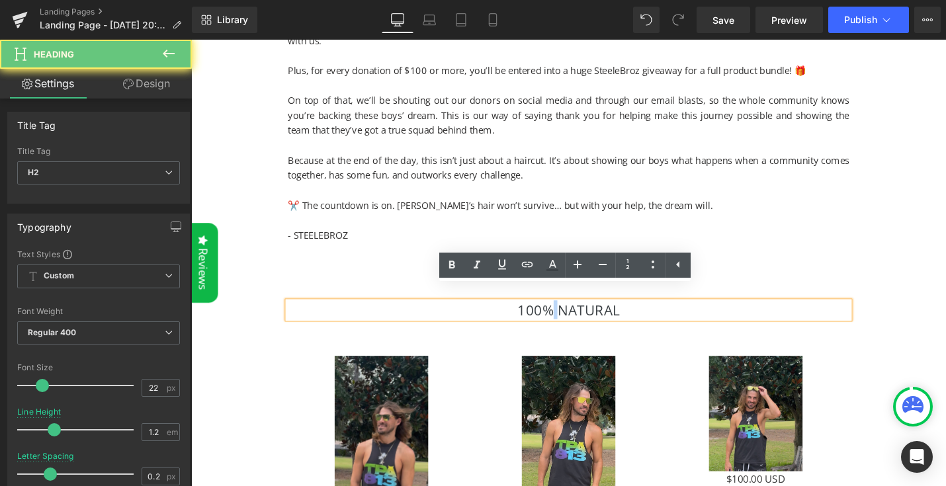
click at [574, 318] on h2 "100% NATURAL" at bounding box center [592, 326] width 596 height 17
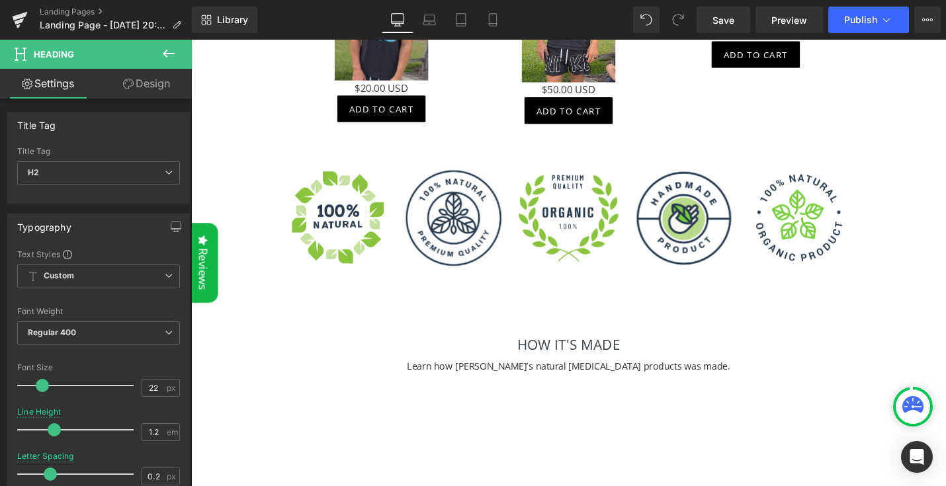
scroll to position [1473, 0]
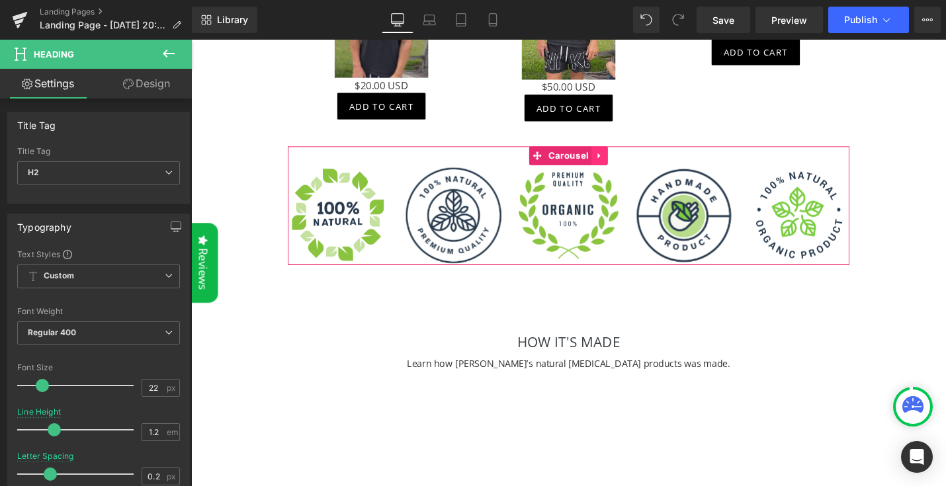
click at [624, 158] on icon at bounding box center [624, 163] width 9 height 10
click at [633, 153] on link at bounding box center [633, 163] width 17 height 20
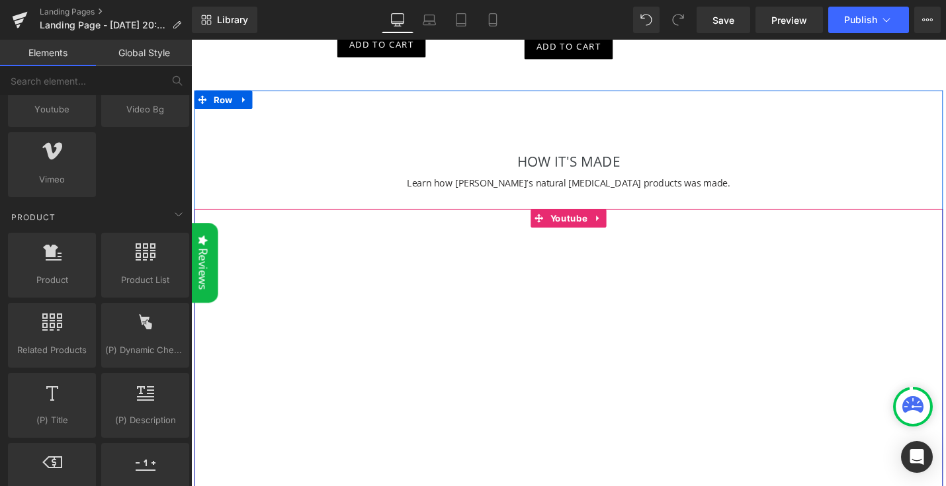
scroll to position [1485, 0]
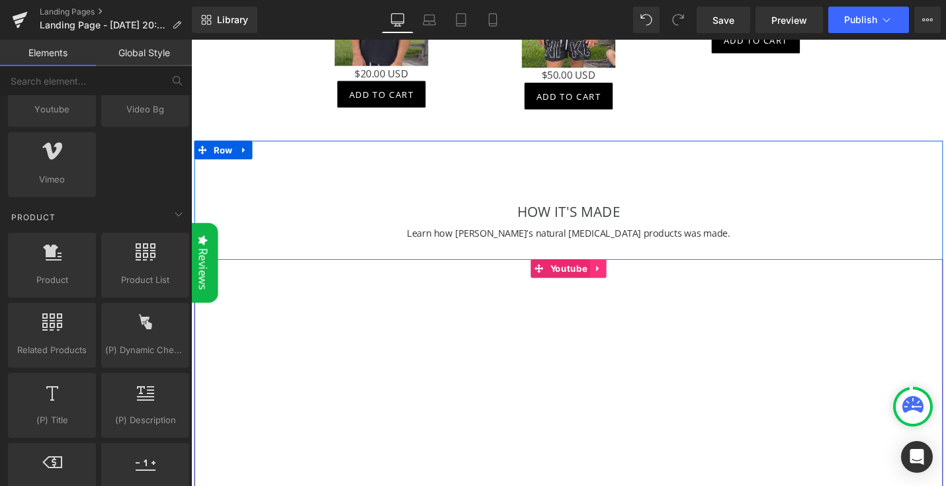
click at [627, 273] on link at bounding box center [623, 283] width 17 height 20
click at [629, 278] on icon at bounding box center [631, 282] width 9 height 9
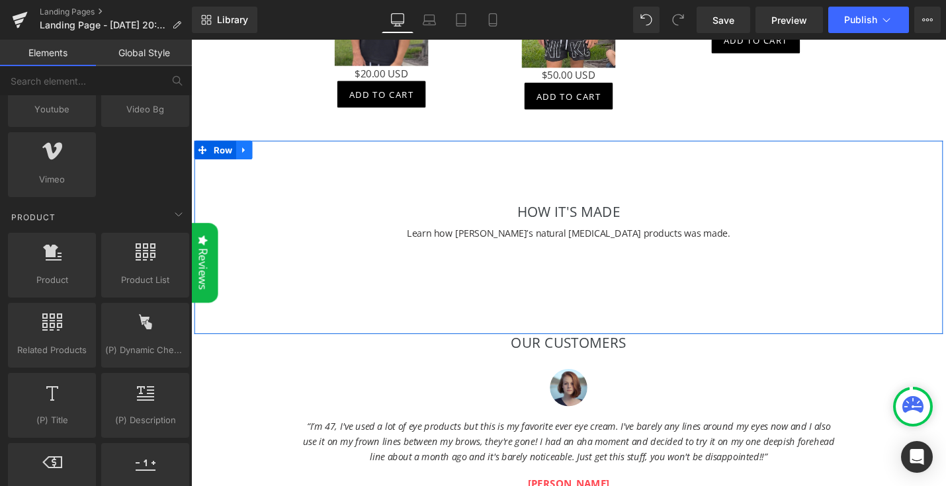
click at [252, 147] on link at bounding box center [247, 157] width 17 height 20
click at [285, 152] on icon at bounding box center [281, 156] width 9 height 9
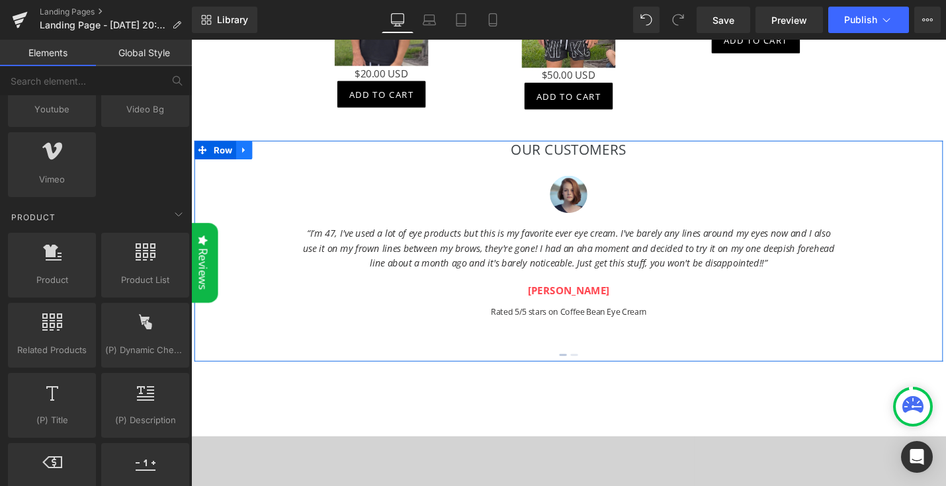
click at [246, 154] on icon at bounding box center [247, 157] width 3 height 6
click at [278, 152] on icon at bounding box center [281, 156] width 9 height 9
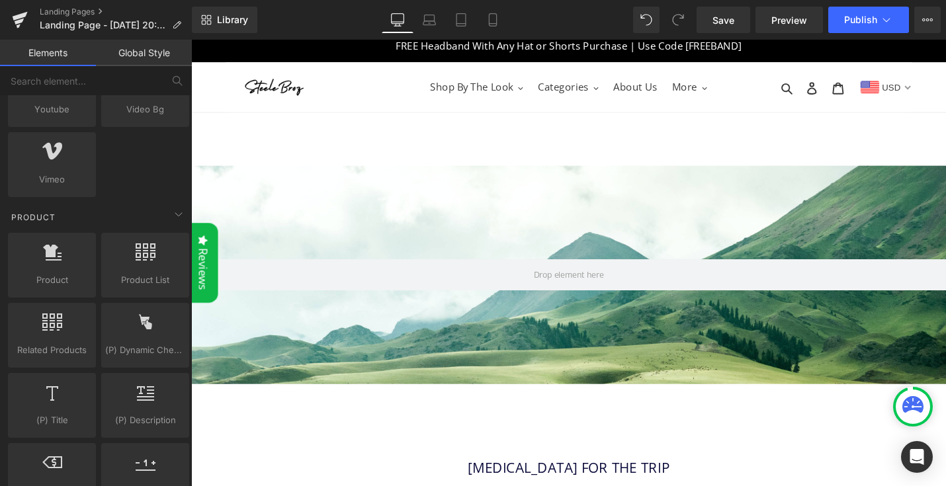
scroll to position [0, 0]
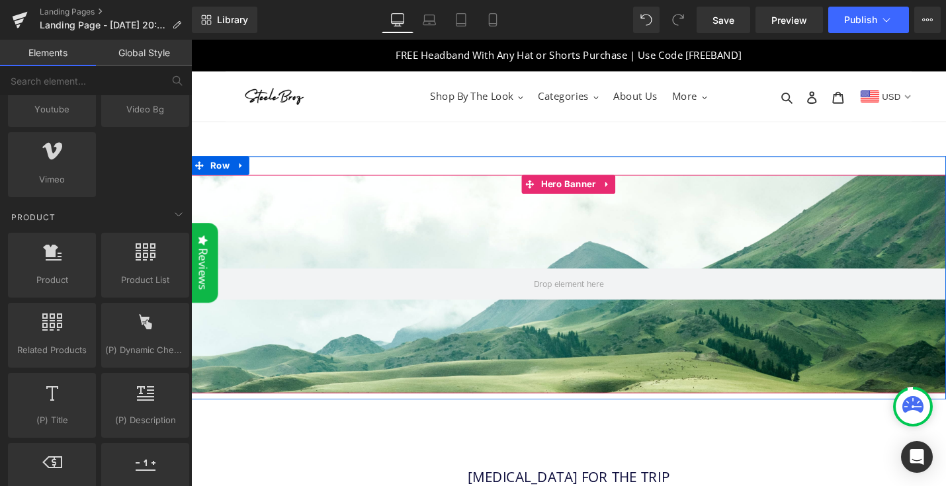
click at [446, 252] on div at bounding box center [591, 299] width 801 height 232
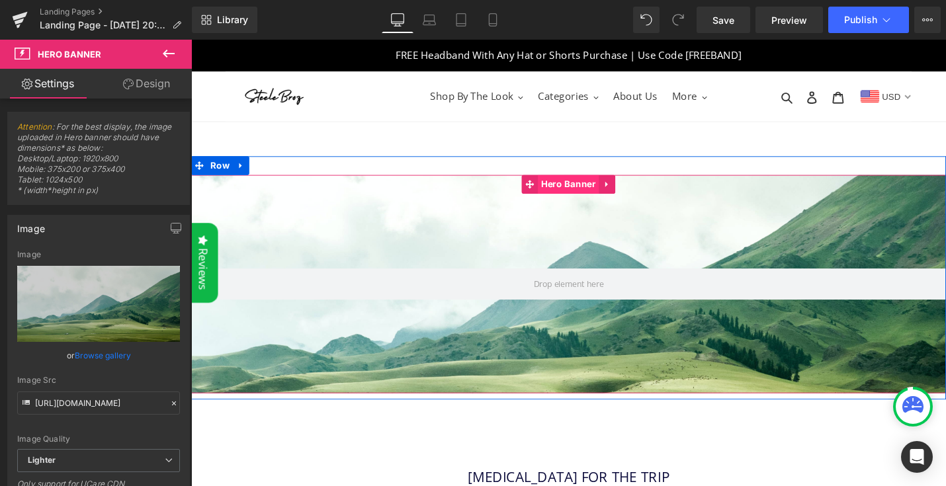
click at [584, 193] on span "Hero Banner" at bounding box center [591, 193] width 65 height 20
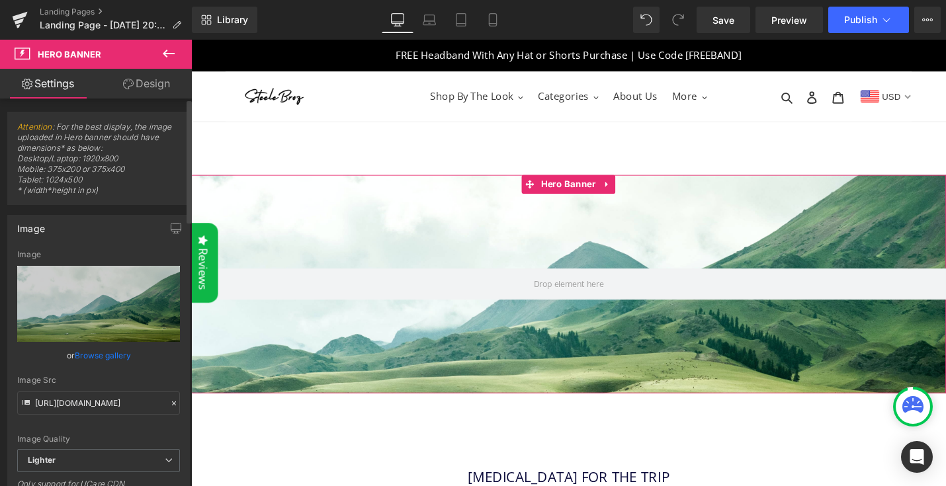
click at [99, 356] on link "Browse gallery" at bounding box center [103, 355] width 56 height 23
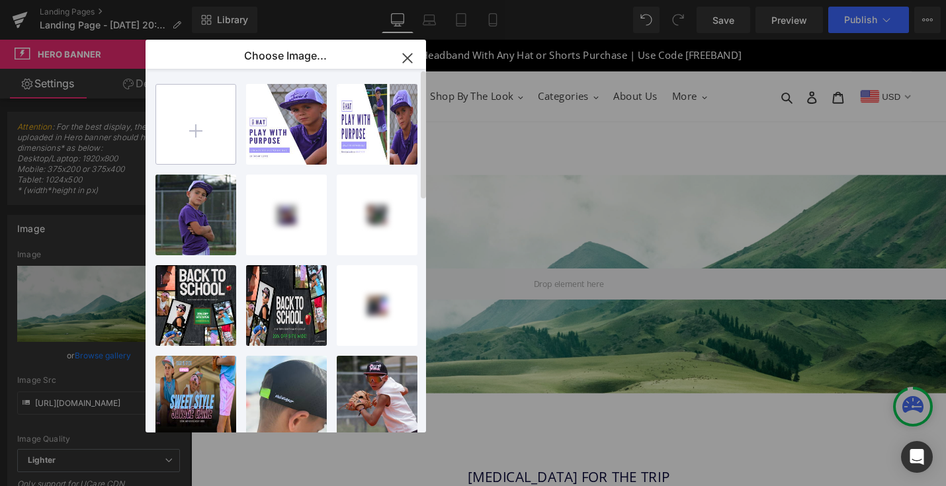
click at [204, 136] on input "file" at bounding box center [195, 124] width 79 height 79
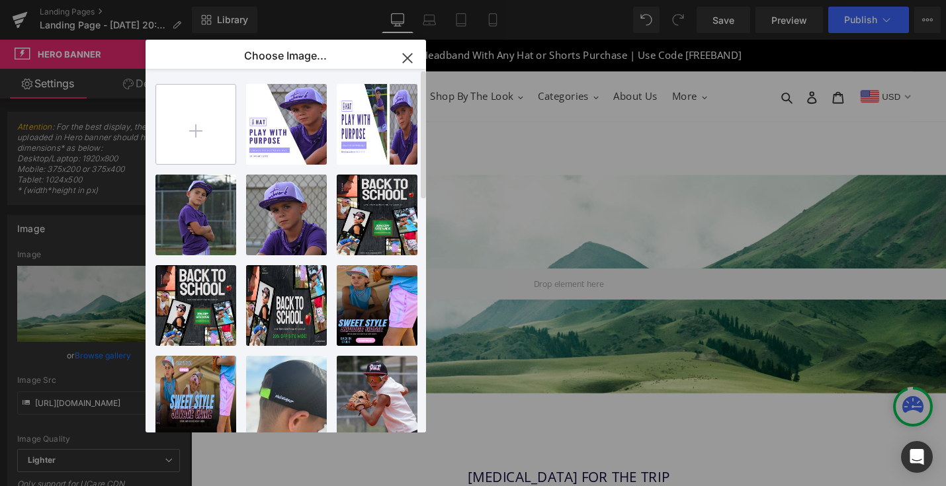
type input "C:\fakepath\WEBSITE BANNERS (1).png"
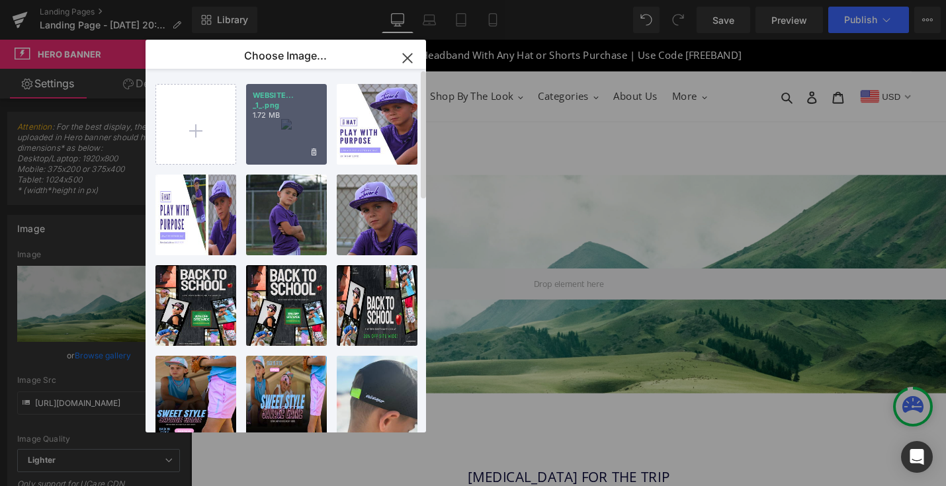
click at [275, 144] on div "WEBSITE... _1_.png 1.72 MB" at bounding box center [286, 124] width 81 height 81
type input "[URL][DOMAIN_NAME]"
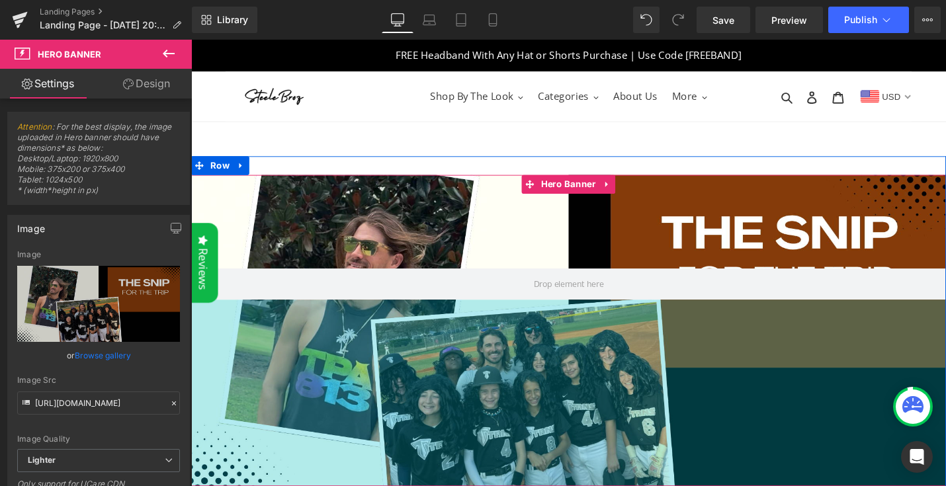
drag, startPoint x: 440, startPoint y: 411, endPoint x: 440, endPoint y: 551, distance: 140.3
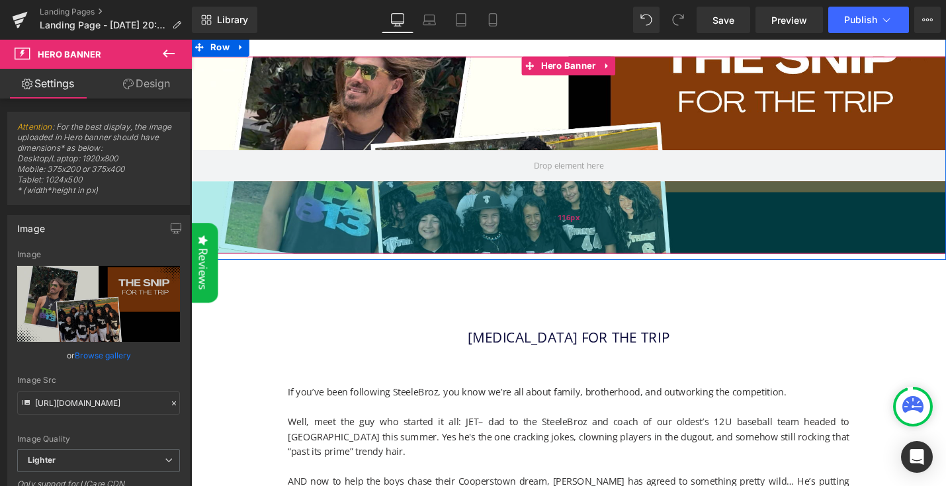
scroll to position [126, 0]
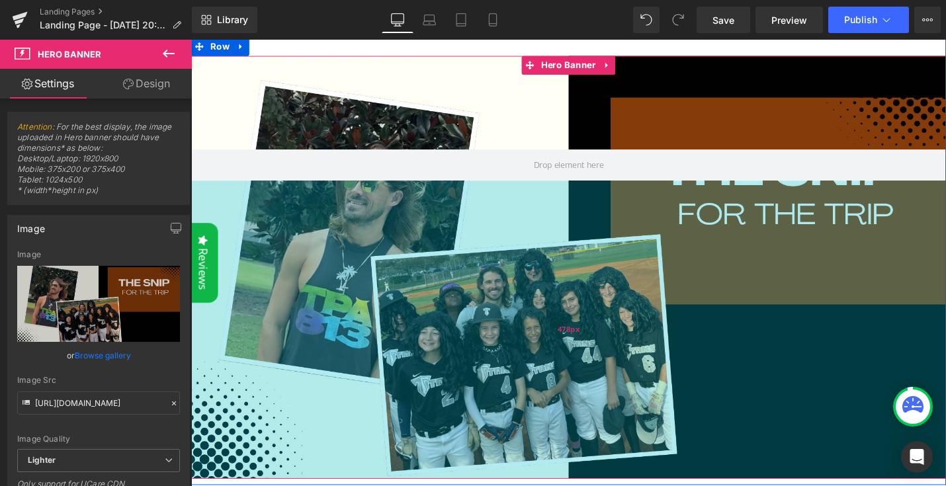
click at [492, 486] on div "478px" at bounding box center [591, 347] width 801 height 316
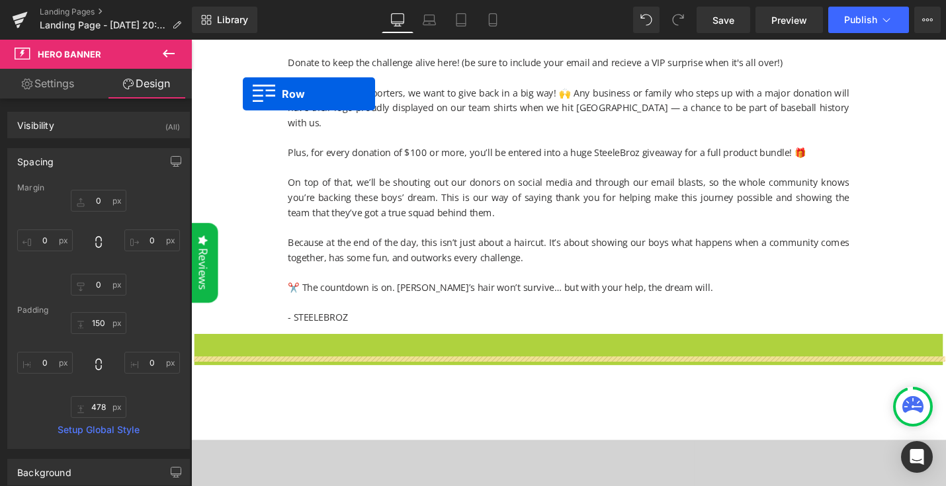
scroll to position [1087, 0]
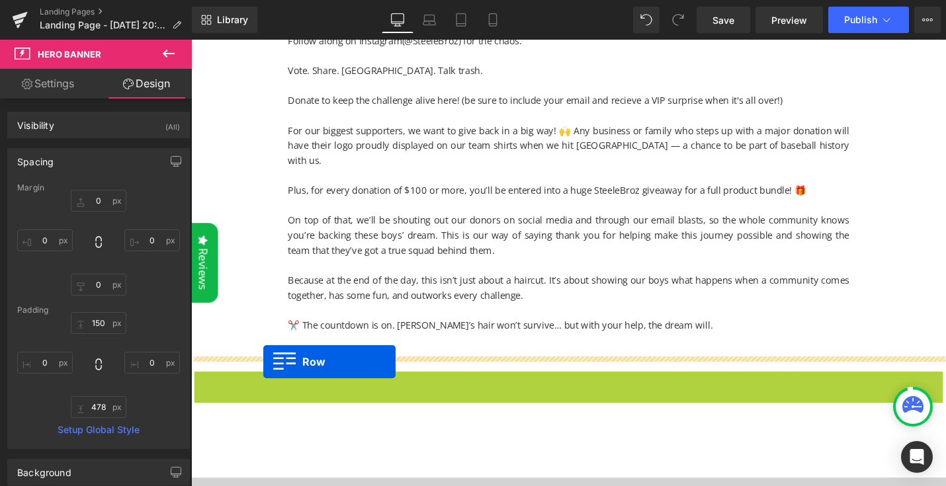
drag, startPoint x: 226, startPoint y: 132, endPoint x: 268, endPoint y: 381, distance: 252.4
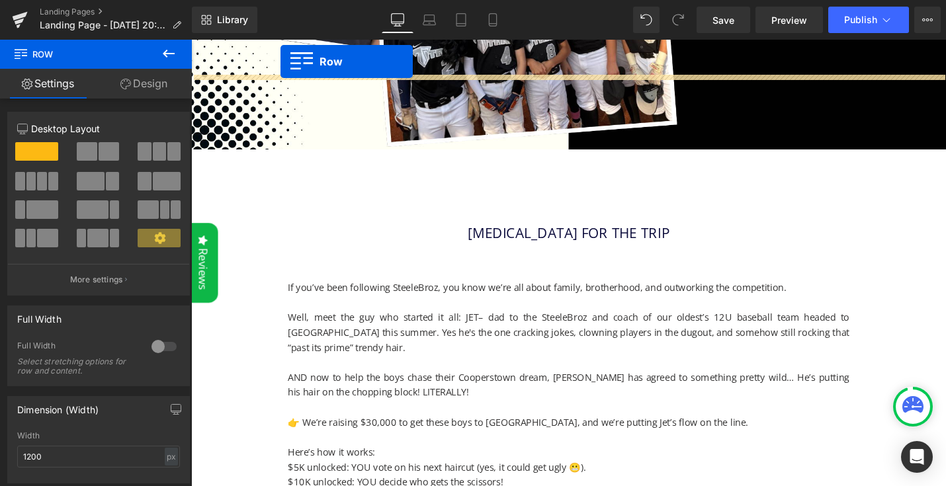
scroll to position [410, 0]
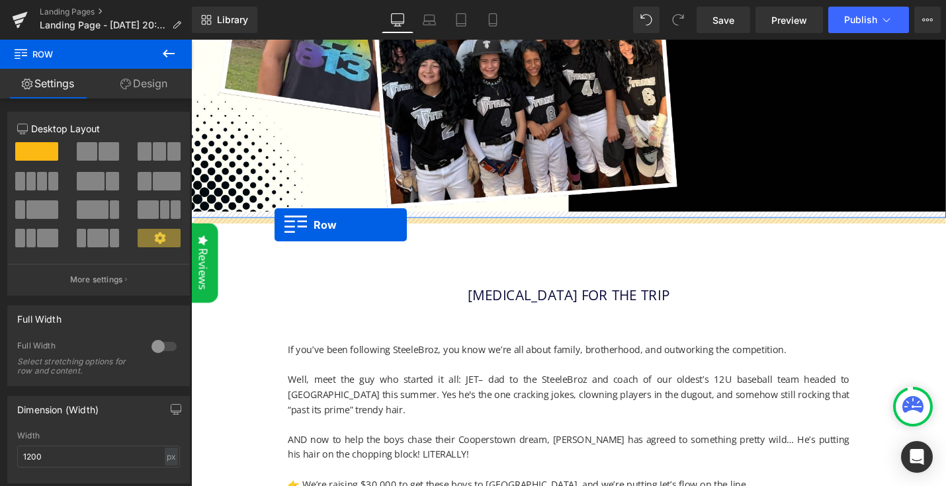
drag, startPoint x: 227, startPoint y: 167, endPoint x: 280, endPoint y: 236, distance: 86.8
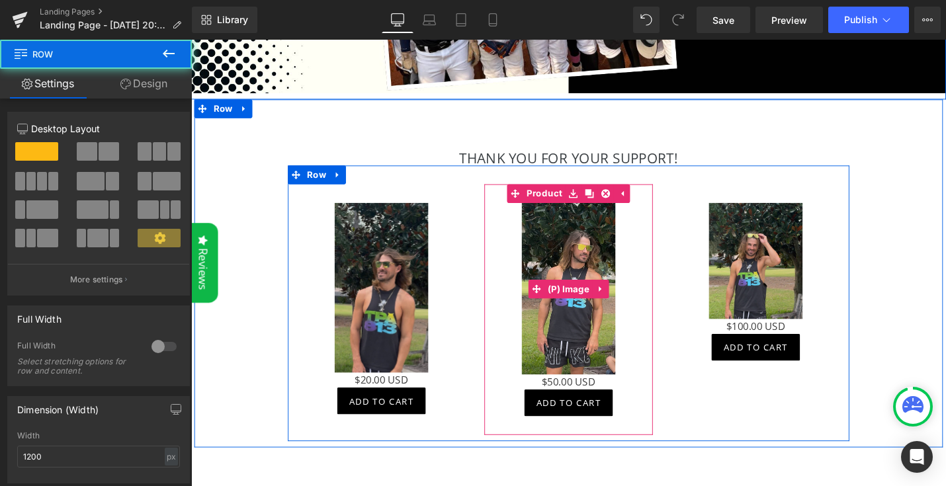
scroll to position [616, 0]
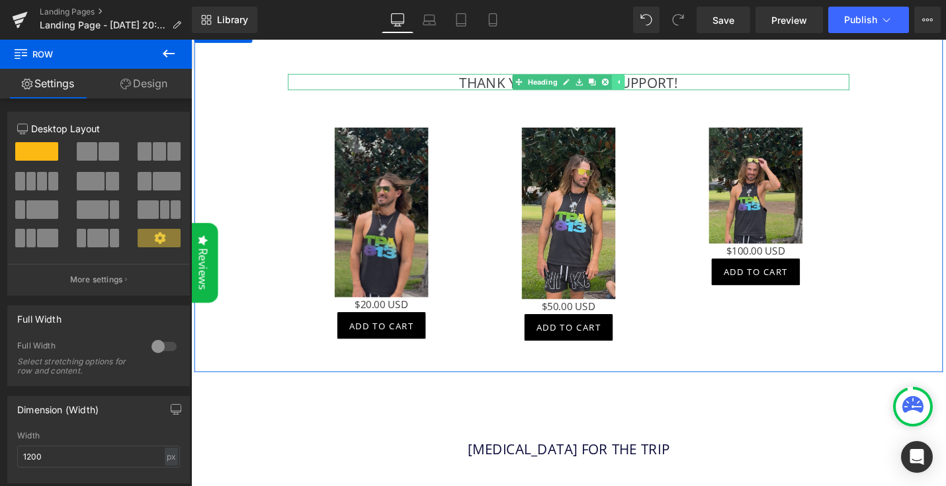
click at [643, 82] on icon at bounding box center [644, 85] width 7 height 8
click at [660, 83] on h2 "Thank You FOr your support!" at bounding box center [592, 84] width 596 height 17
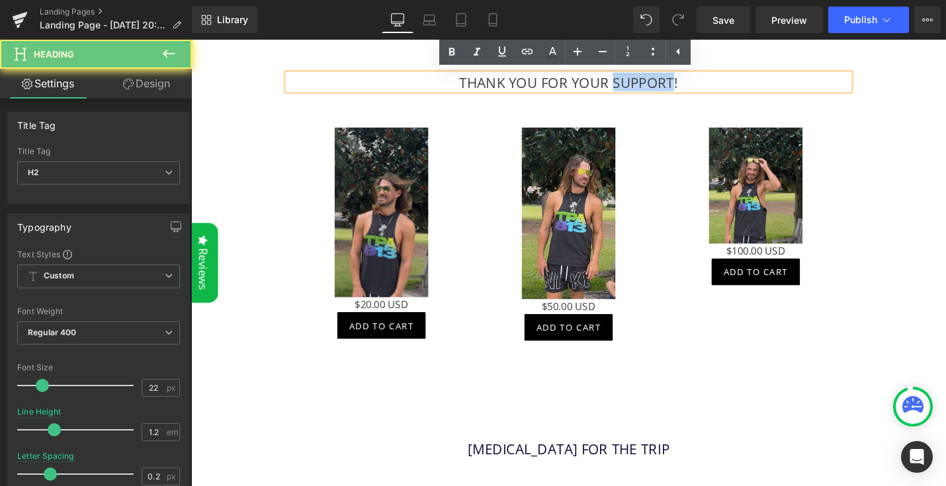
click at [660, 83] on h2 "Thank You FOr your support!" at bounding box center [592, 84] width 596 height 17
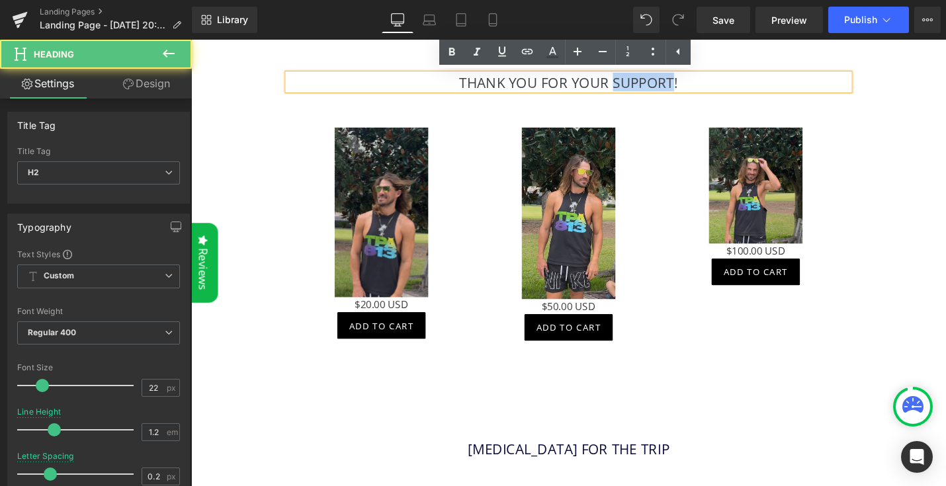
click at [637, 84] on h2 "Thank You FOr your support!" at bounding box center [592, 84] width 596 height 17
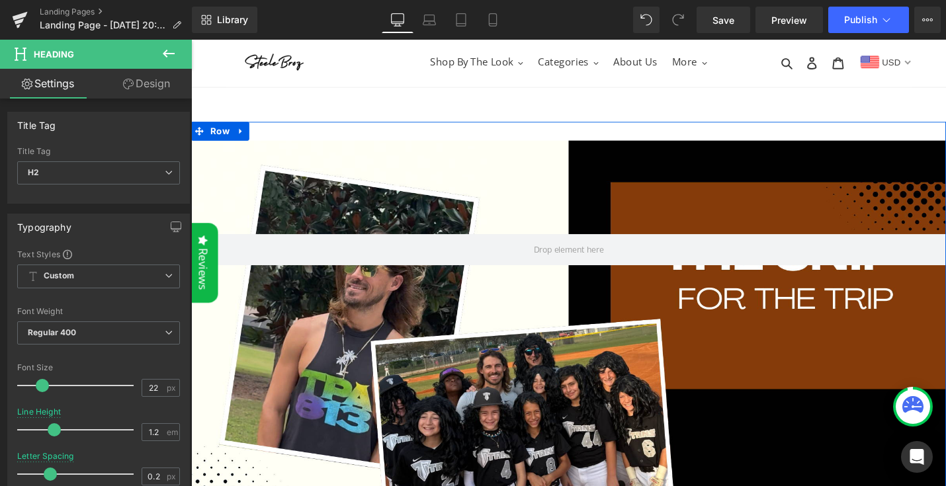
scroll to position [0, 0]
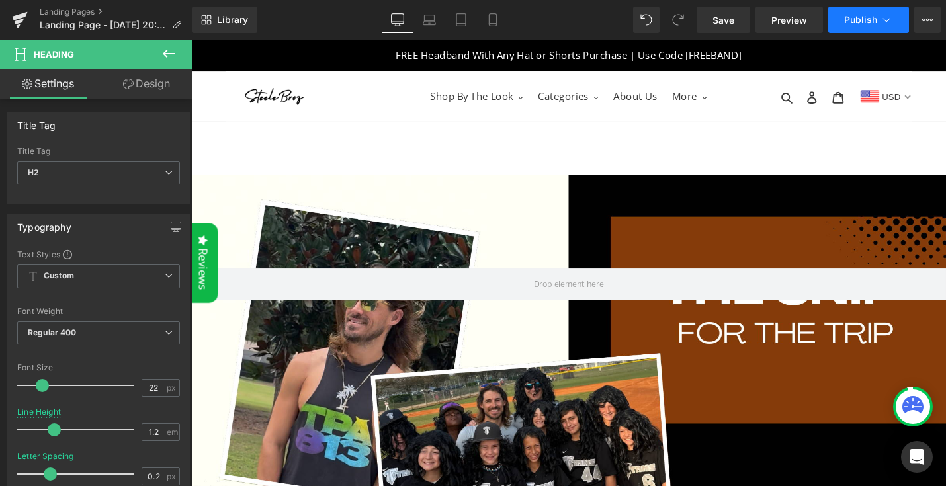
click at [865, 25] on span "Publish" at bounding box center [861, 20] width 33 height 11
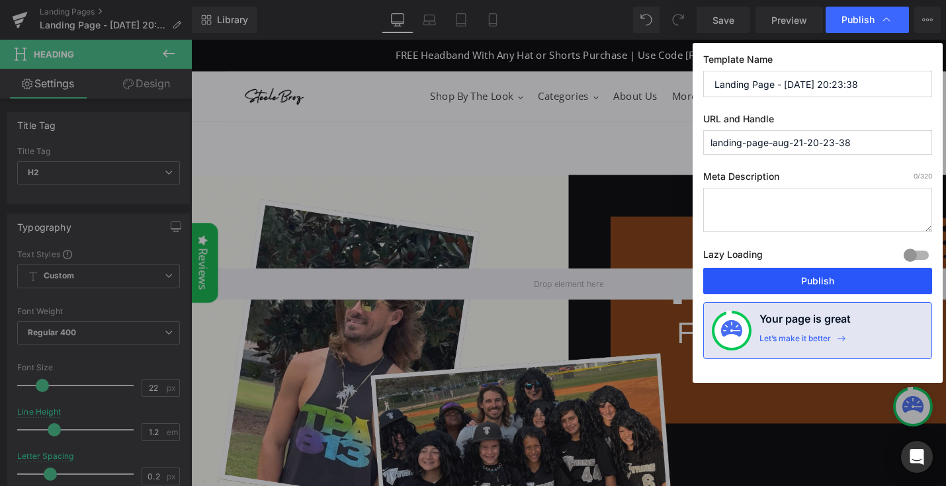
click at [786, 292] on button "Publish" at bounding box center [818, 281] width 229 height 26
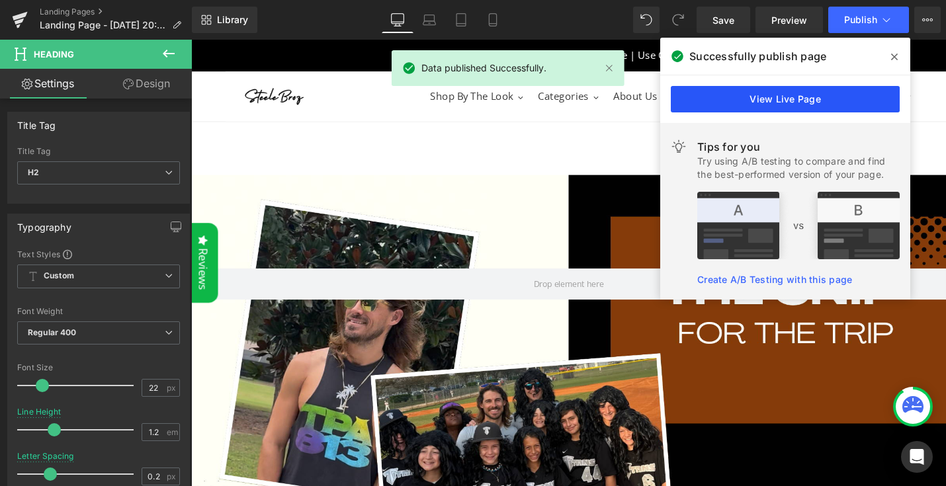
click at [747, 108] on link "View Live Page" at bounding box center [785, 99] width 229 height 26
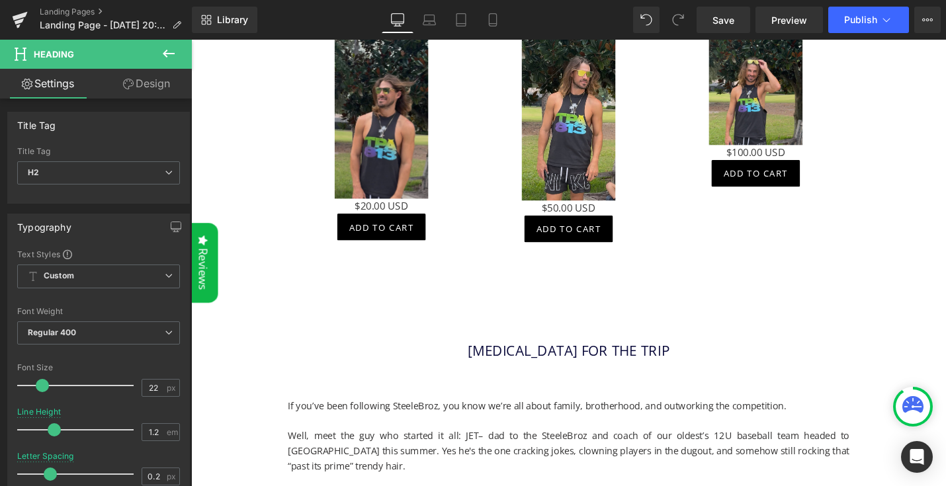
scroll to position [705, 0]
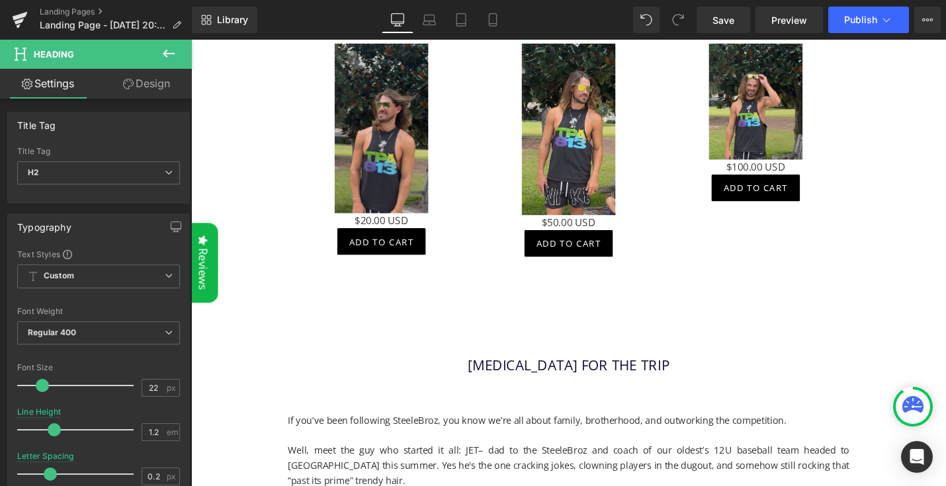
click at [178, 58] on button at bounding box center [169, 54] width 46 height 29
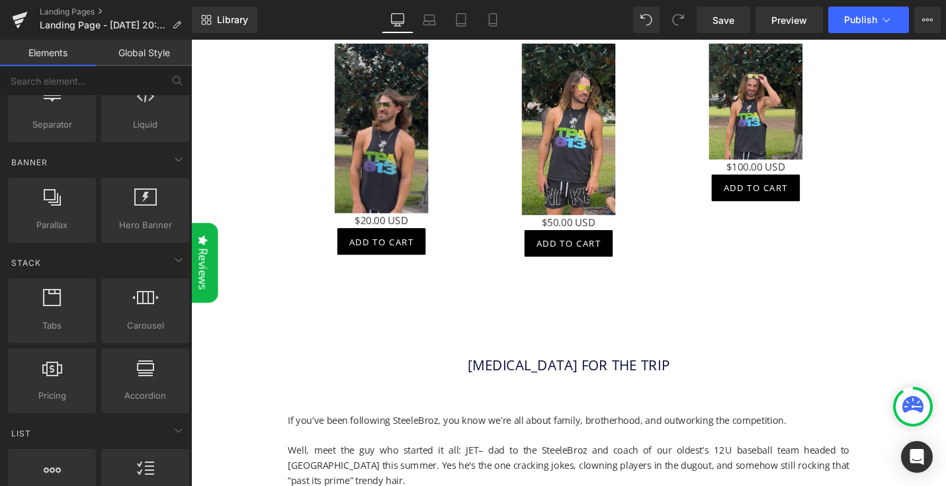
scroll to position [0, 0]
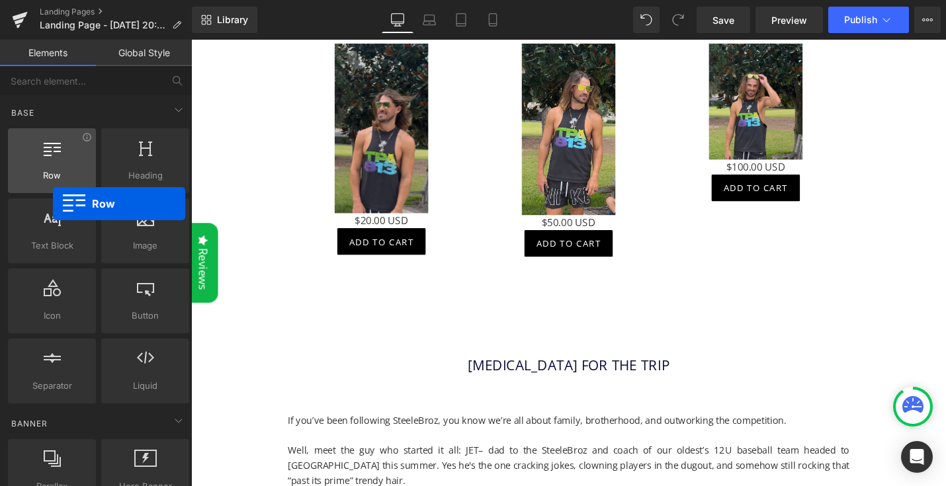
drag, startPoint x: 48, startPoint y: 164, endPoint x: 37, endPoint y: 158, distance: 12.7
click at [37, 158] on div at bounding box center [52, 154] width 80 height 30
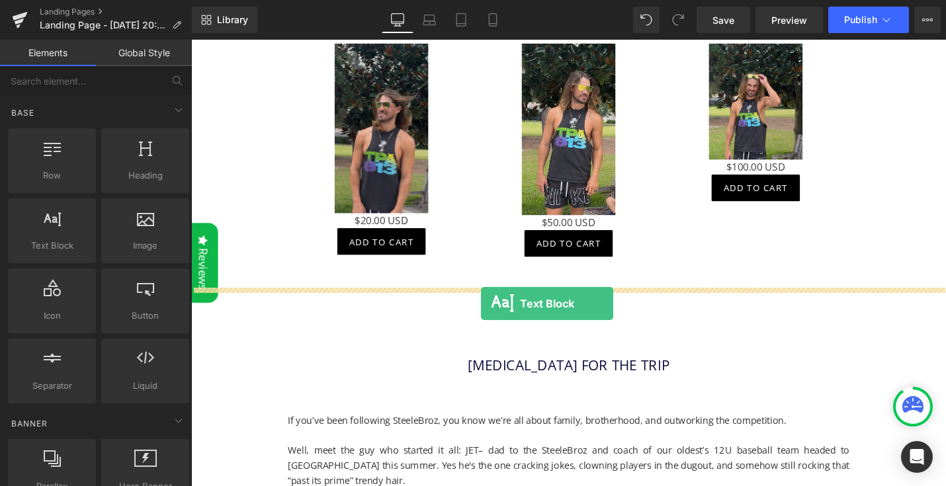
drag, startPoint x: 238, startPoint y: 265, endPoint x: 499, endPoint y: 320, distance: 266.4
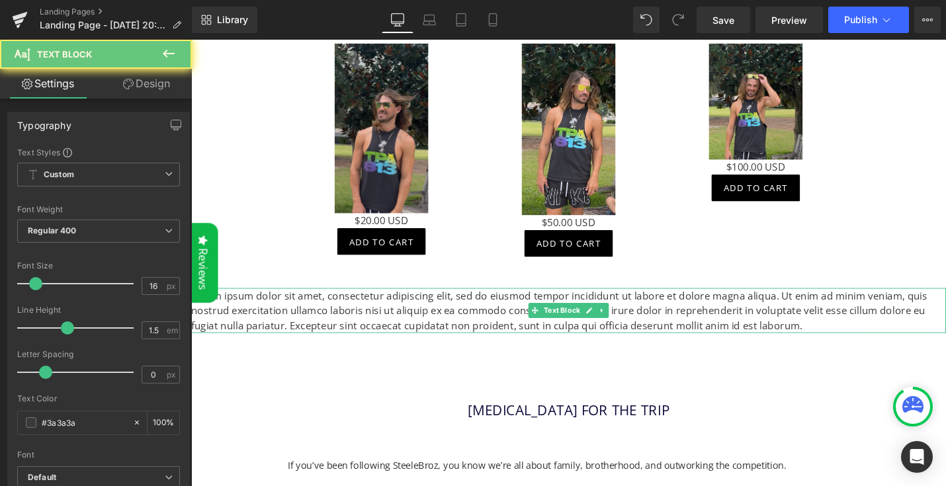
click at [498, 331] on p "Lorem ipsum dolor sit amet, consectetur adipiscing elit, sed do eiusmod tempor …" at bounding box center [591, 327] width 801 height 48
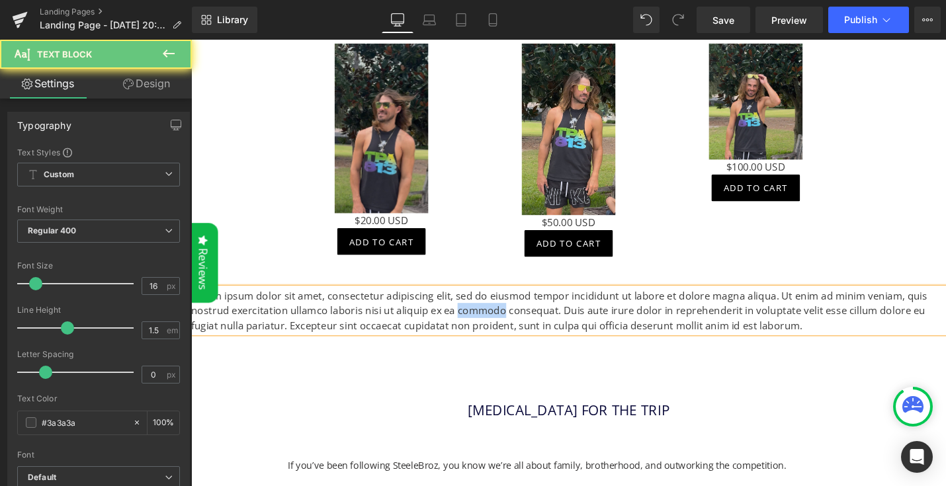
click at [498, 331] on p "Lorem ipsum dolor sit amet, consectetur adipiscing elit, sed do eiusmod tempor …" at bounding box center [591, 327] width 801 height 48
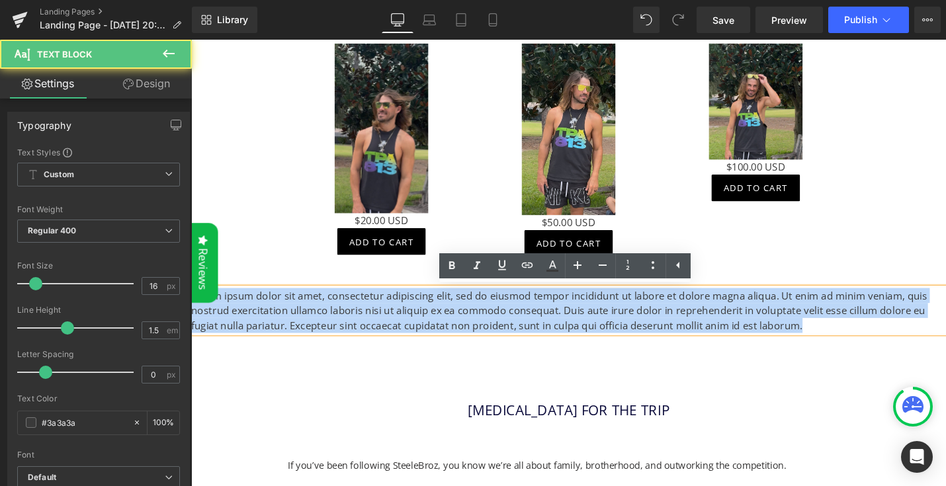
click at [498, 331] on p "Lorem ipsum dolor sit amet, consectetur adipiscing elit, sed do eiusmod tempor …" at bounding box center [591, 327] width 801 height 48
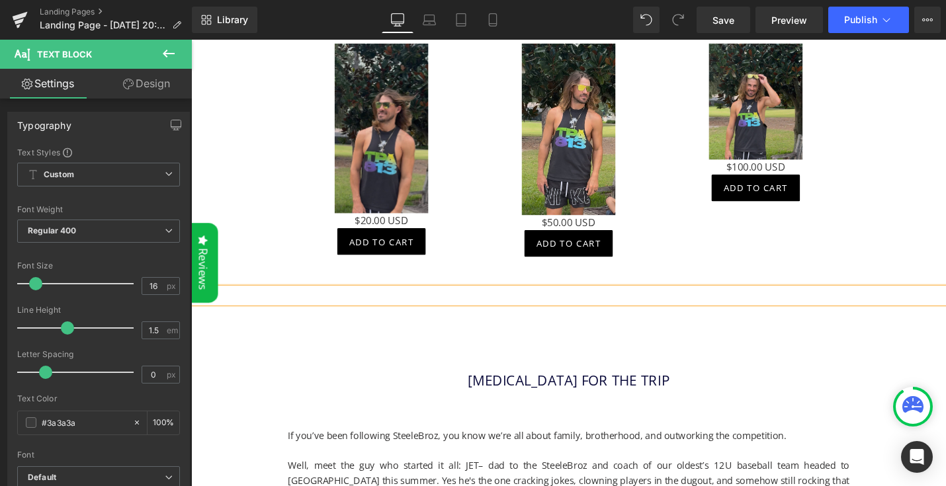
click at [886, 33] on div "Library Desktop Desktop Laptop Tablet Mobile Save Preview Publish Scheduled Vie…" at bounding box center [569, 20] width 755 height 40
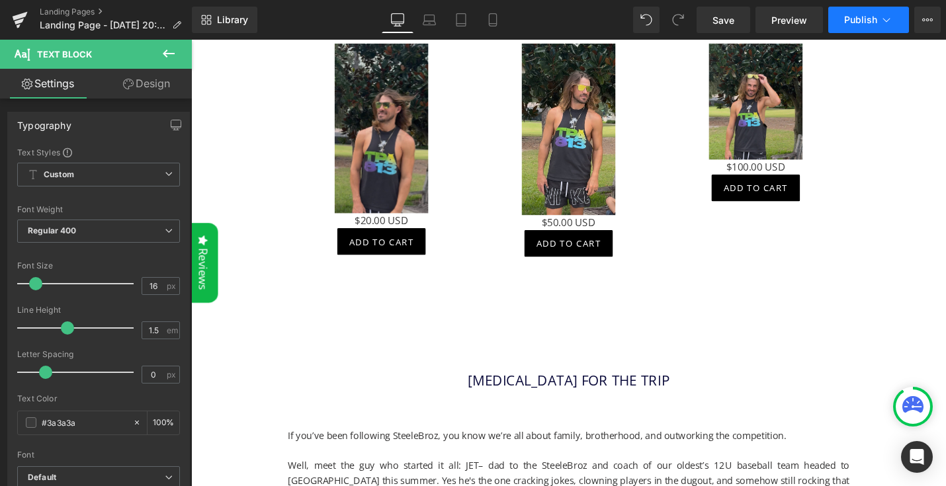
click at [890, 24] on icon at bounding box center [886, 19] width 13 height 13
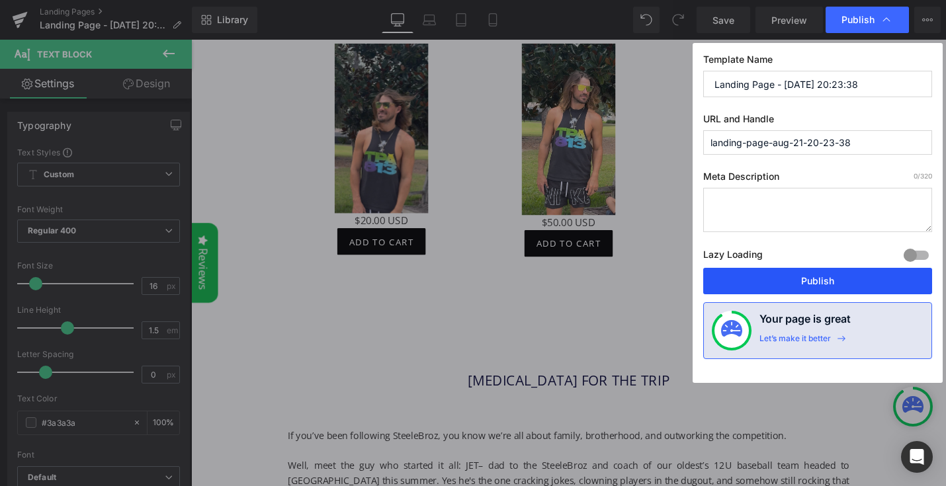
click at [815, 286] on button "Publish" at bounding box center [818, 281] width 229 height 26
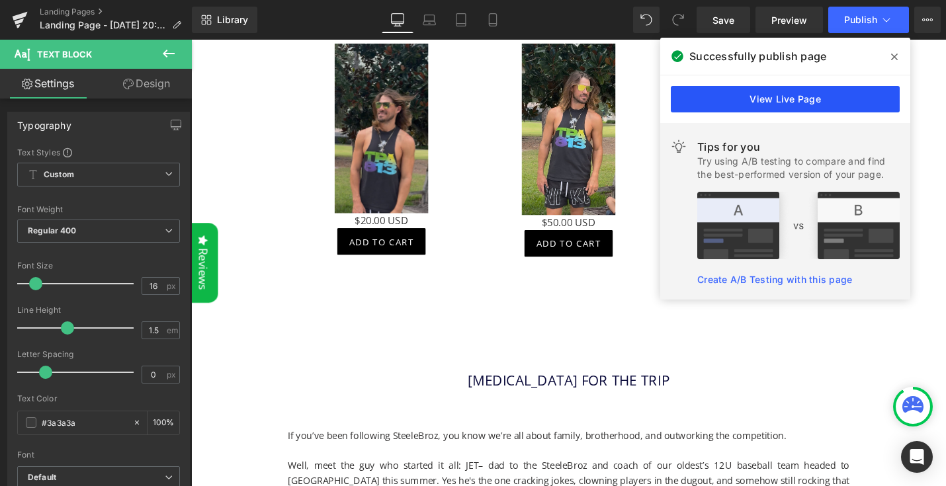
click at [825, 106] on link "View Live Page" at bounding box center [785, 99] width 229 height 26
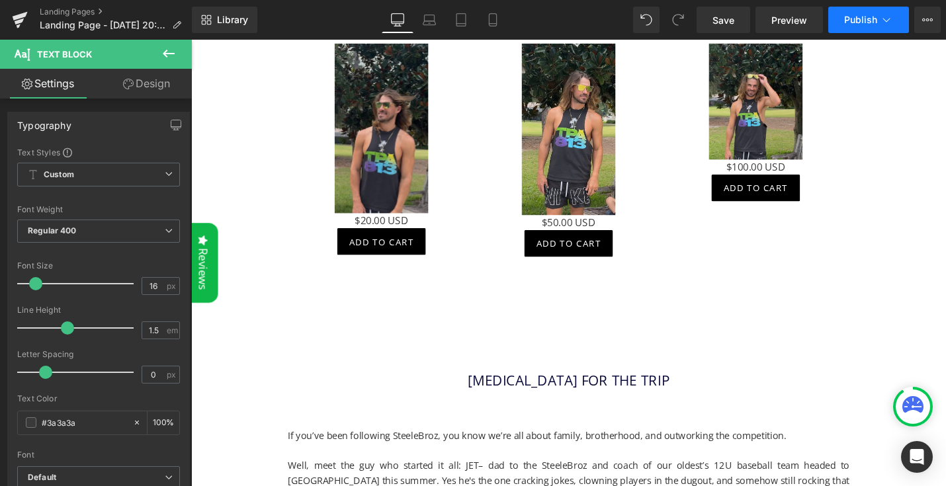
click at [903, 20] on button "Publish" at bounding box center [869, 20] width 81 height 26
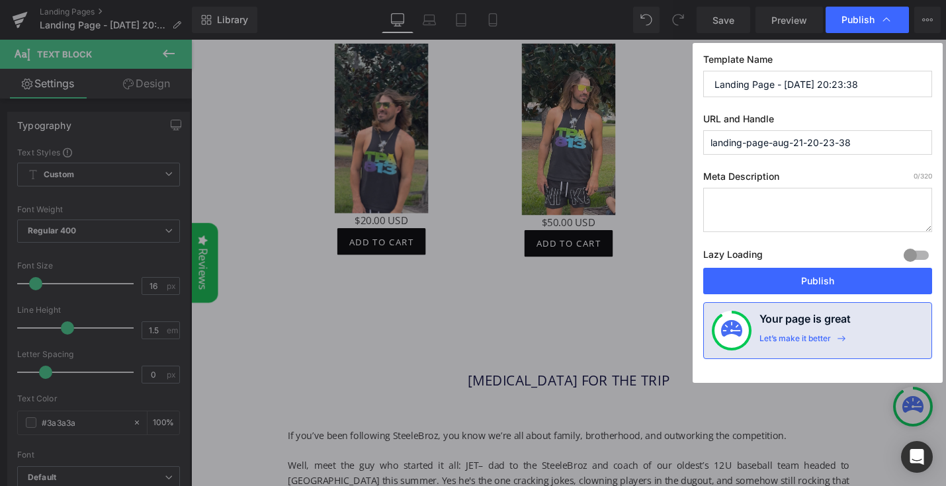
drag, startPoint x: 866, startPoint y: 139, endPoint x: 689, endPoint y: 141, distance: 177.4
click at [689, 141] on div "Publish Template Name Landing Page - [DATE] 20:23:38 URL and Handle landing-pag…" at bounding box center [473, 243] width 946 height 486
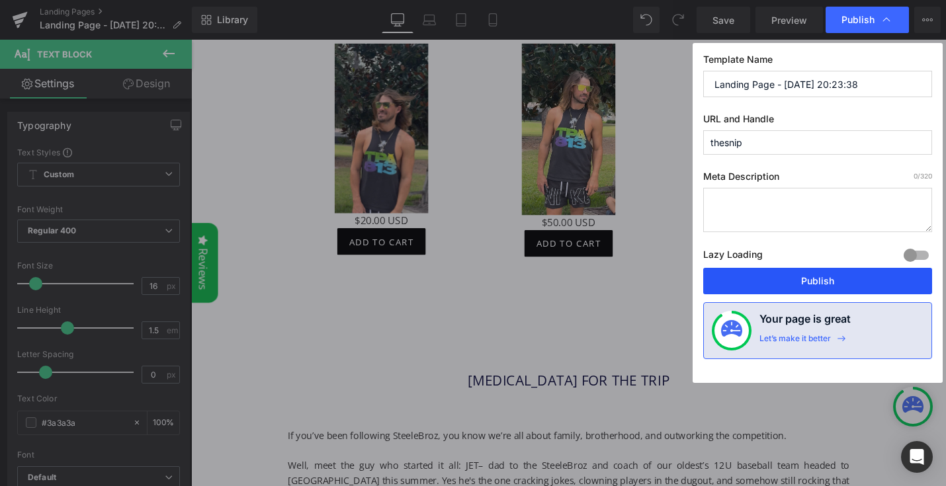
type input "thesnip"
click at [809, 280] on button "Publish" at bounding box center [818, 281] width 229 height 26
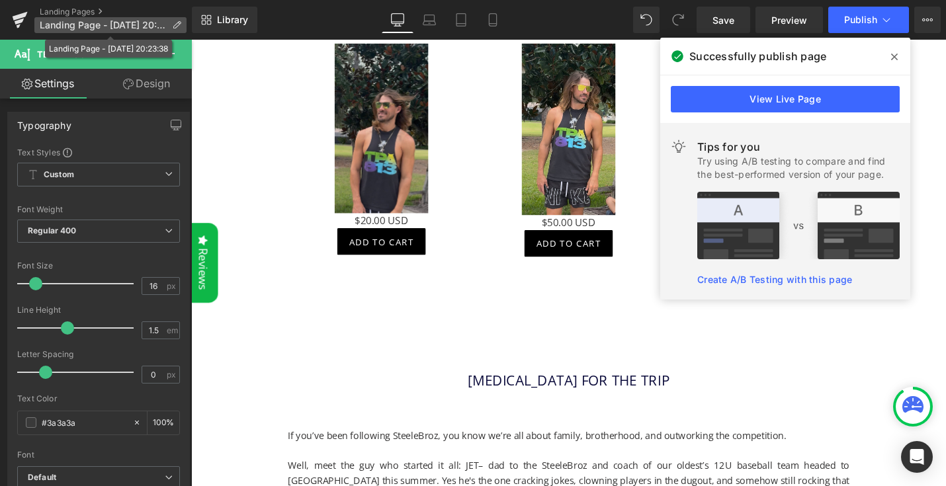
click at [176, 24] on icon at bounding box center [176, 25] width 9 height 9
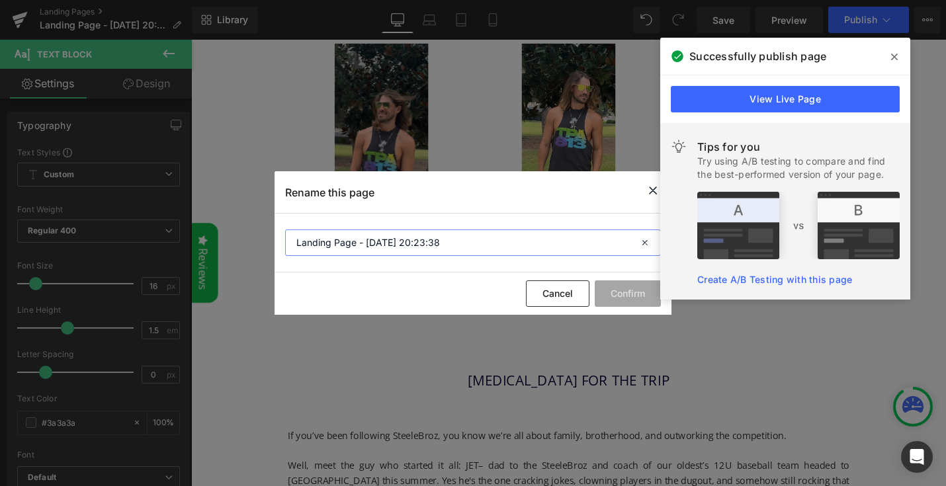
click at [314, 238] on input "Landing Page - [DATE] 20:23:38" at bounding box center [473, 243] width 376 height 26
type input "[MEDICAL_DATA]"
click at [633, 290] on button "Confirm" at bounding box center [628, 294] width 66 height 26
